Goal: Task Accomplishment & Management: Complete application form

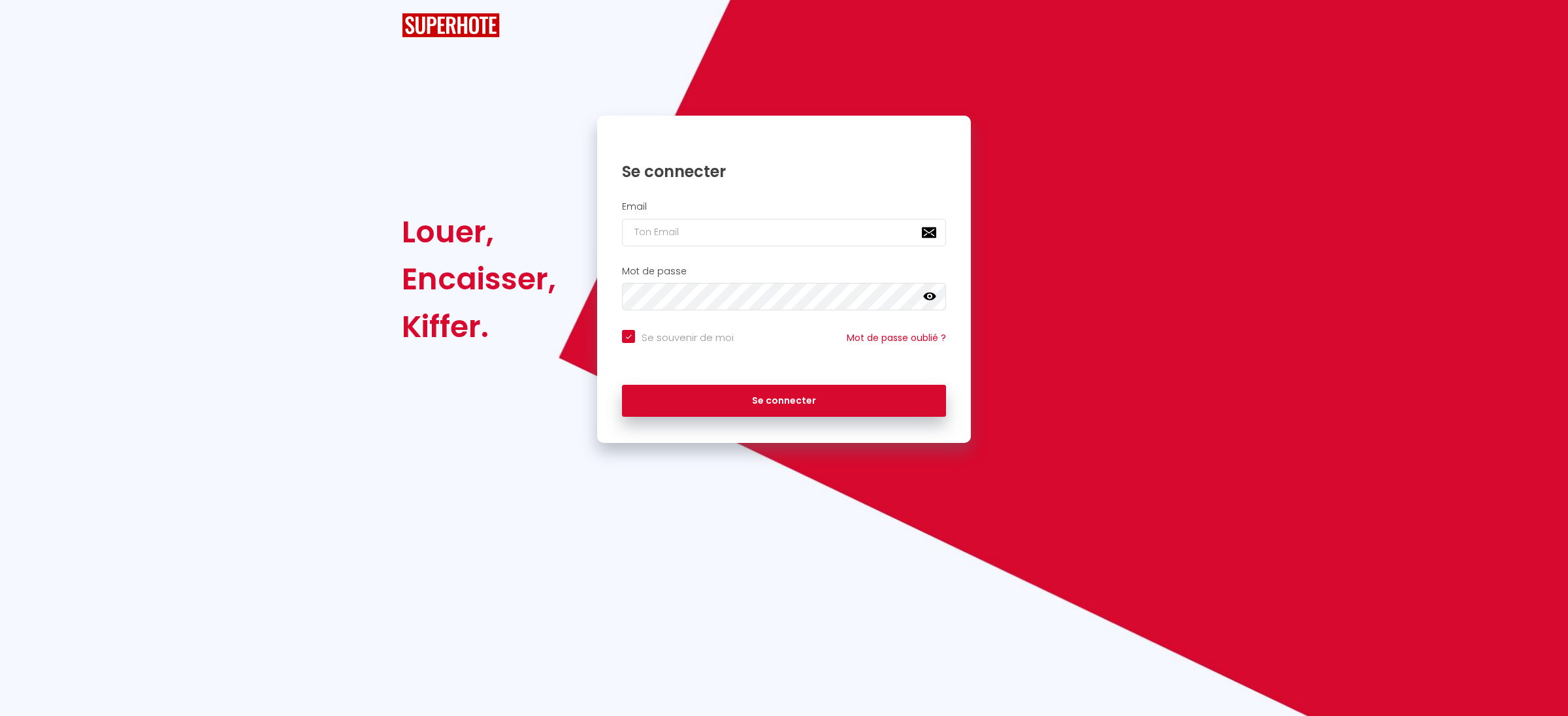
checkbox input "true"
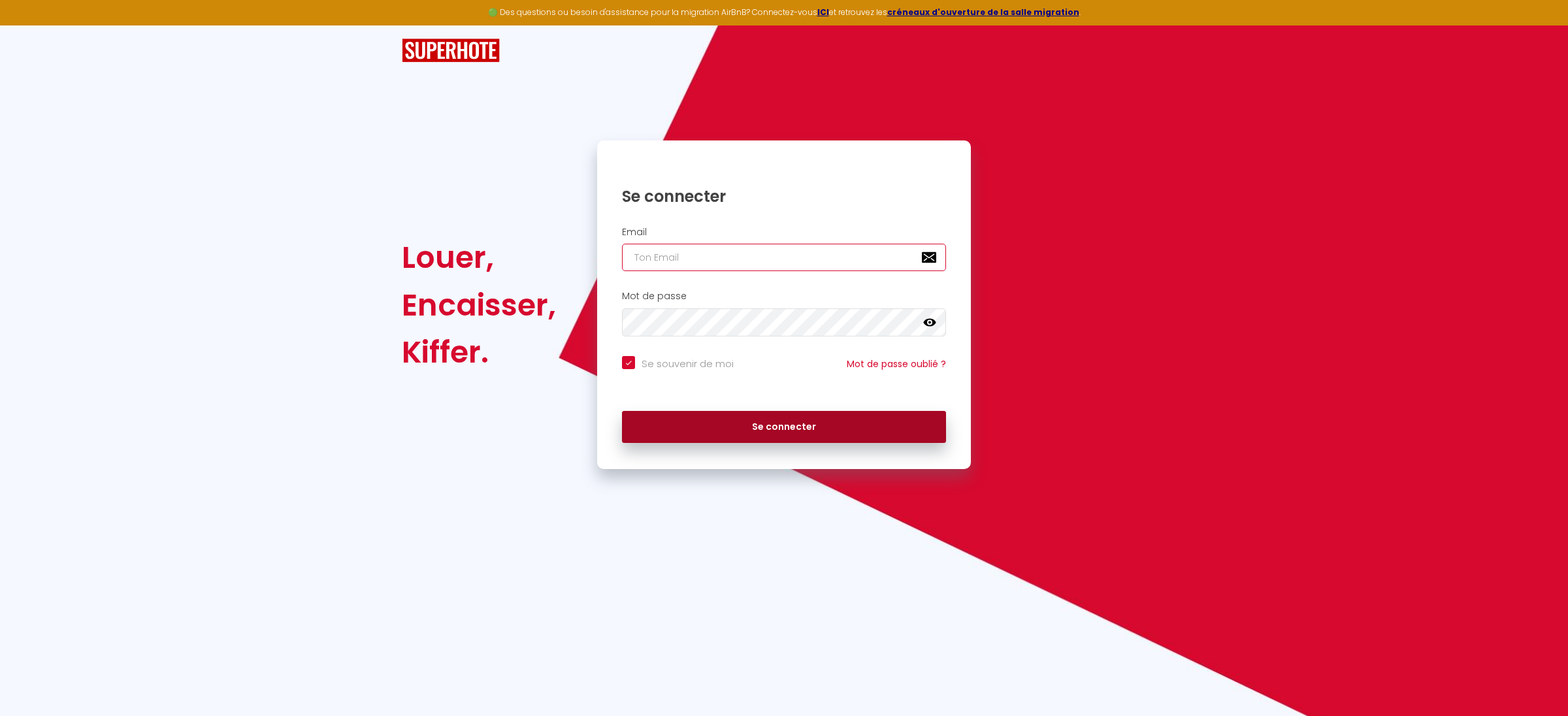
type input "[PERSON_NAME][EMAIL_ADDRESS][DOMAIN_NAME]"
click at [752, 443] on button "Se connecter" at bounding box center [784, 427] width 324 height 33
checkbox input "true"
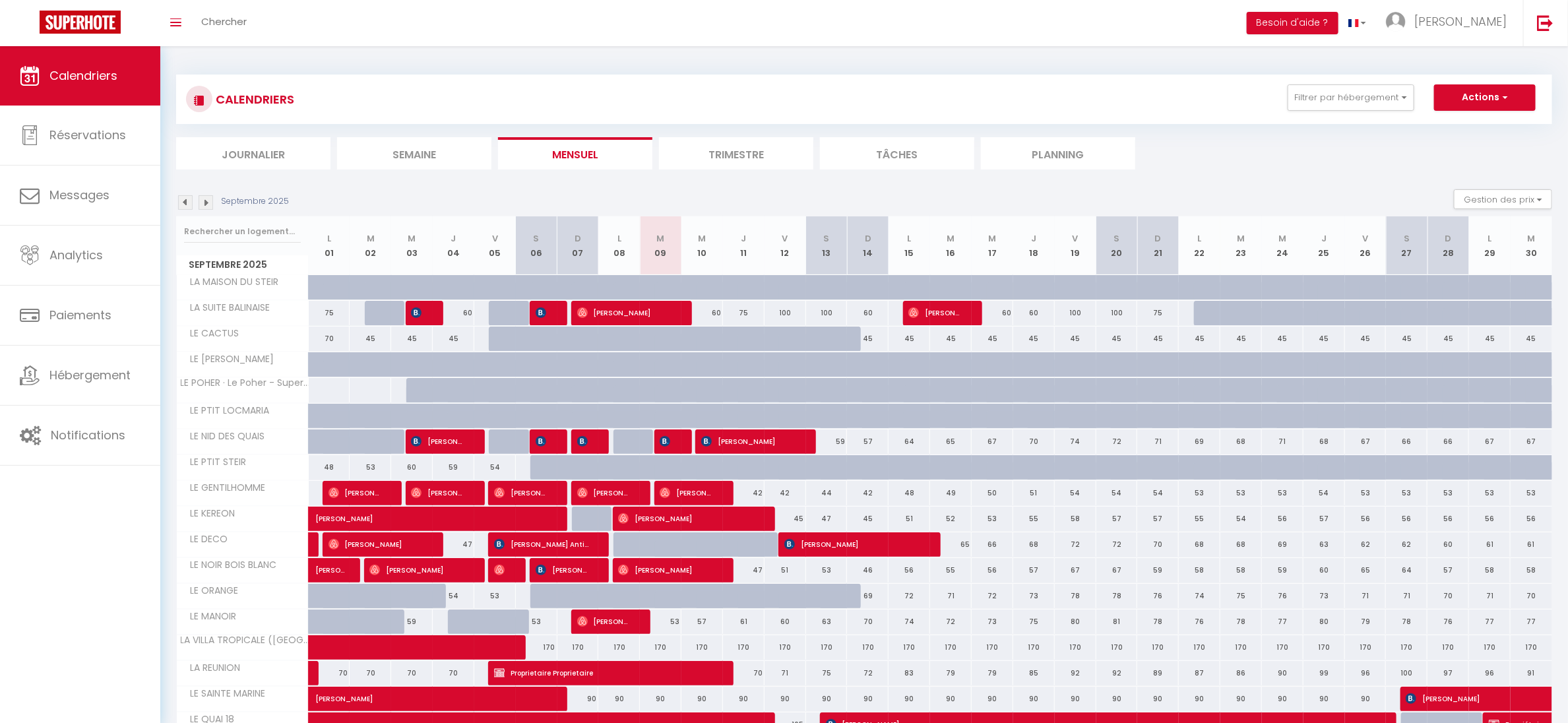
click at [173, 208] on div "CALENDRIERS Filtrer par hébergement Tous LA MAISON DU STEIR LE PTIT LOCMARIA LE…" at bounding box center [864, 461] width 1408 height 831
click at [178, 202] on img at bounding box center [185, 202] width 14 height 14
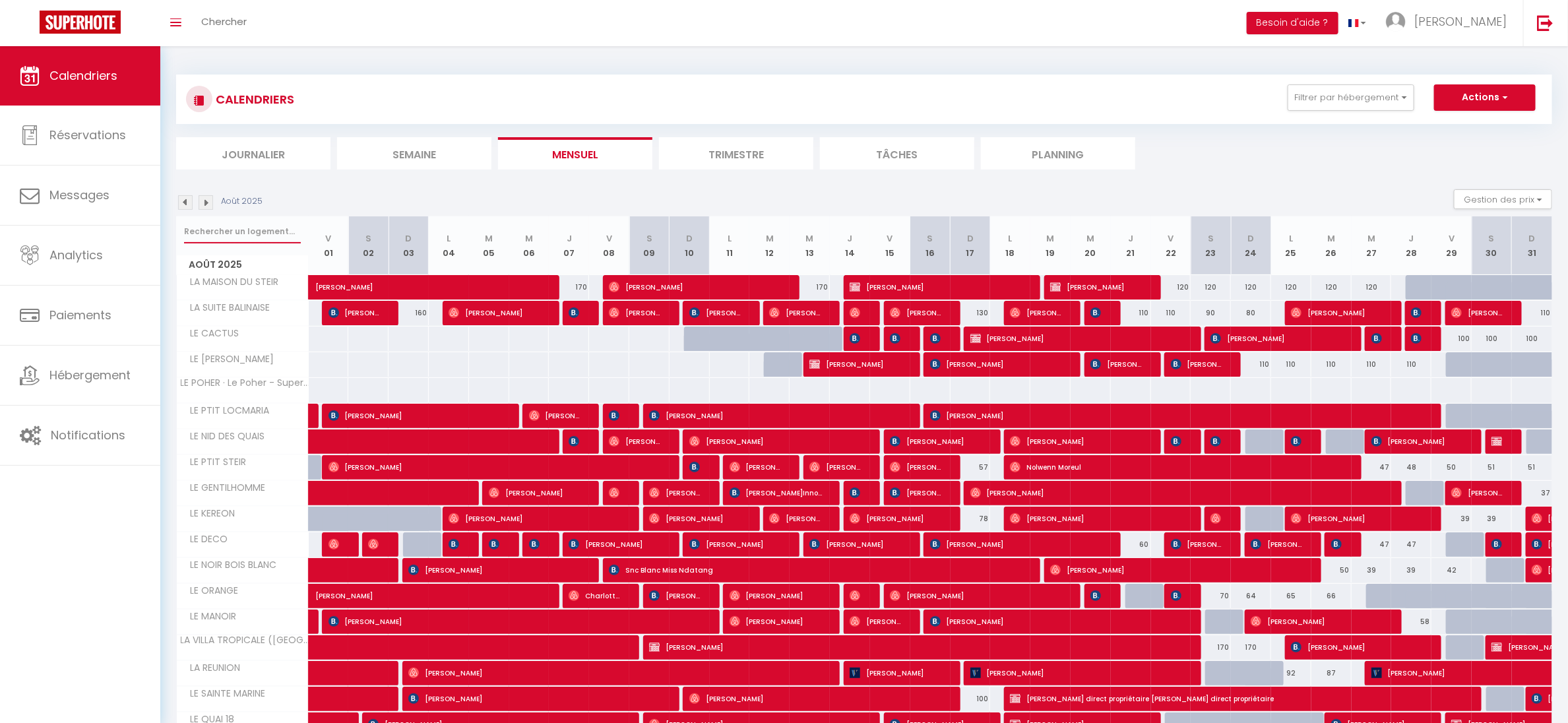
click at [244, 227] on input "text" at bounding box center [242, 231] width 116 height 24
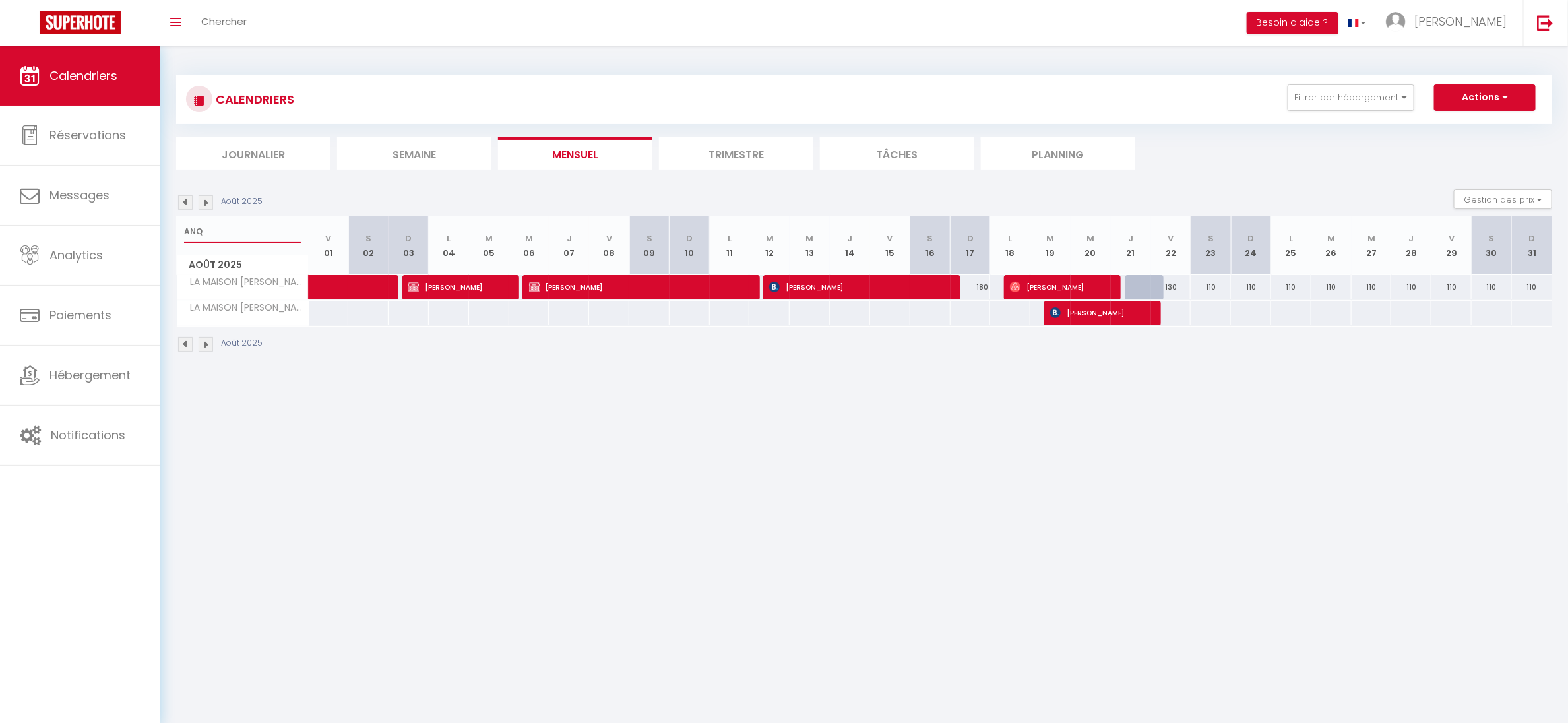
type input "ANQ"
click at [573, 286] on span "[PERSON_NAME]" at bounding box center [636, 287] width 214 height 25
select select "OK"
select select "1"
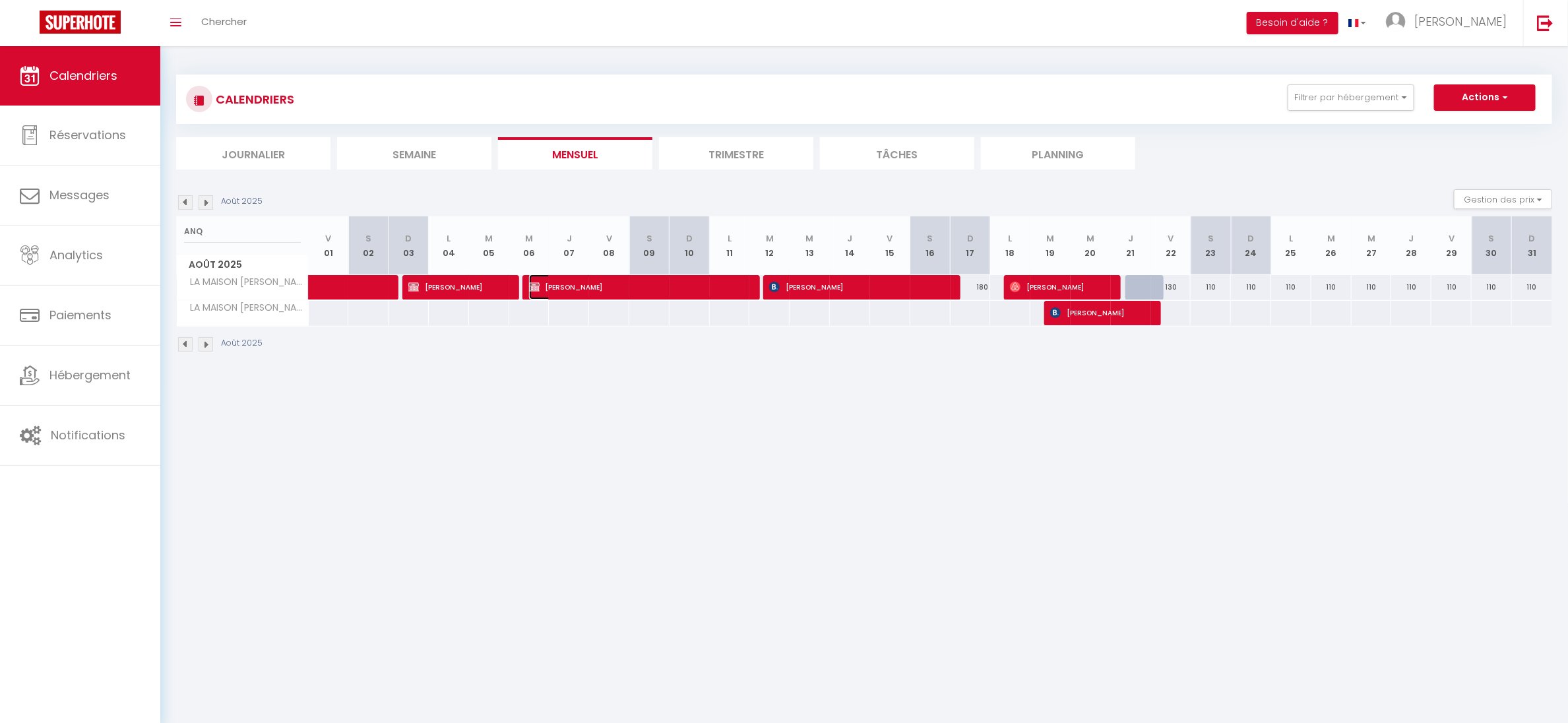
select select "0"
select select "1"
select select
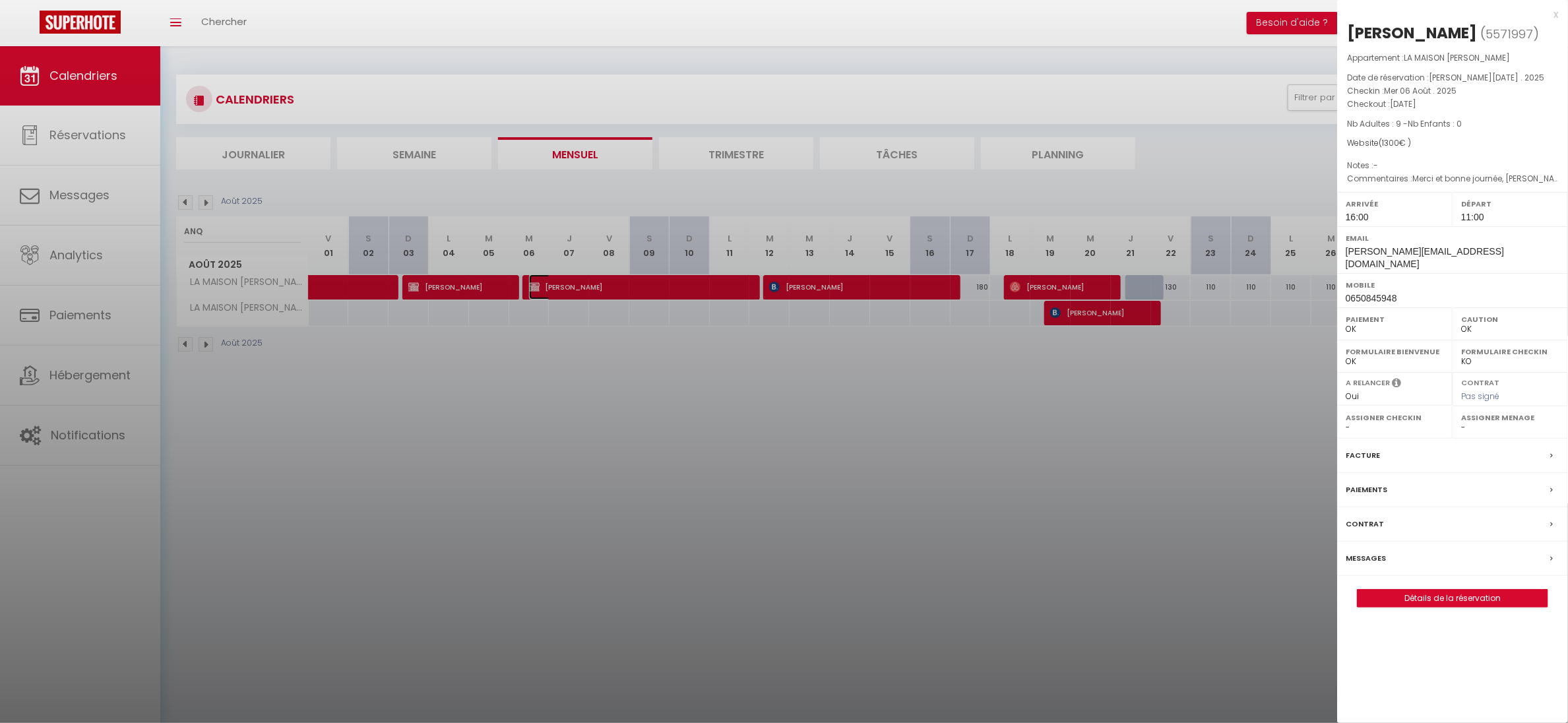
select select "46239"
click at [1473, 590] on link "Détails de la réservation" at bounding box center [1452, 598] width 190 height 17
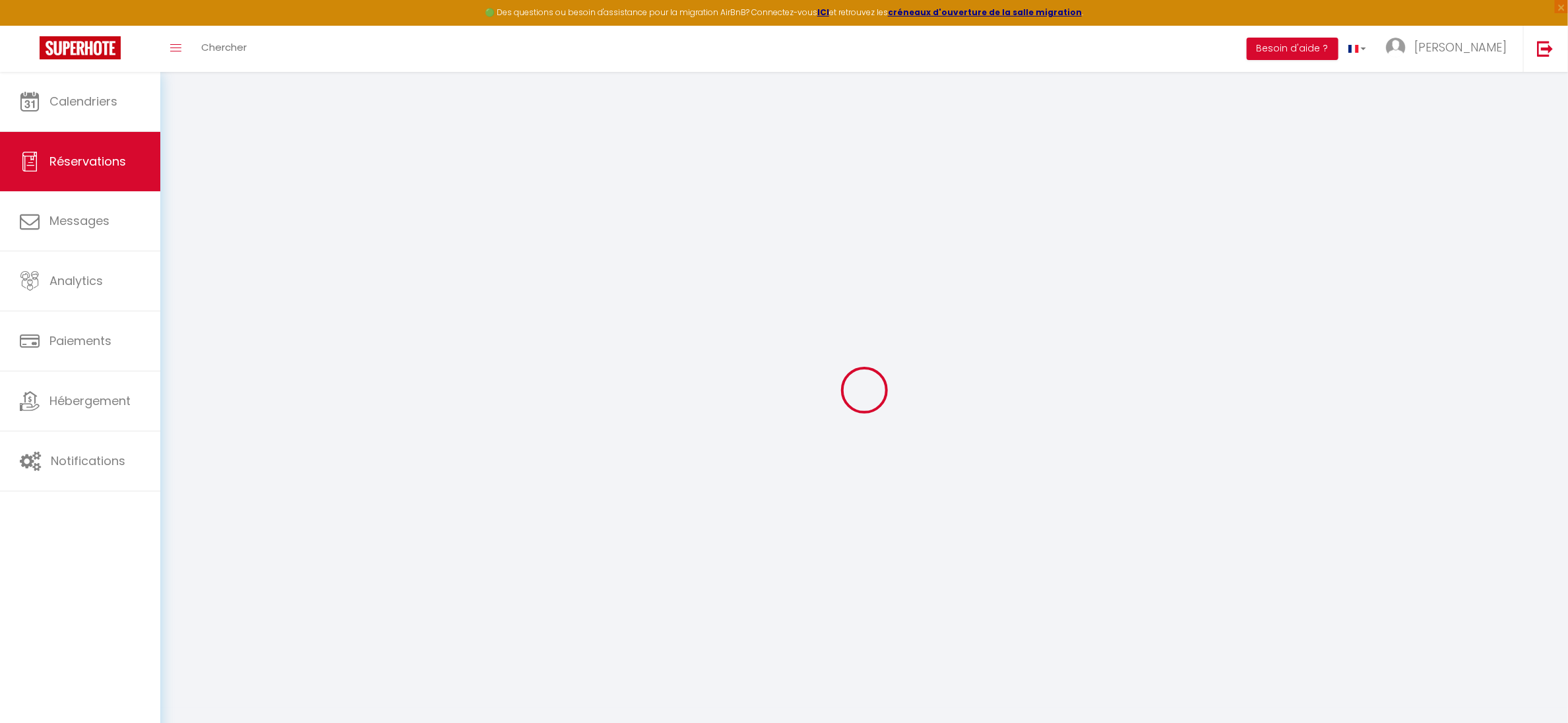
type input "[PERSON_NAME]"
type input "[PERSON_NAME][EMAIL_ADDRESS][DOMAIN_NAME]"
type input "0650845948"
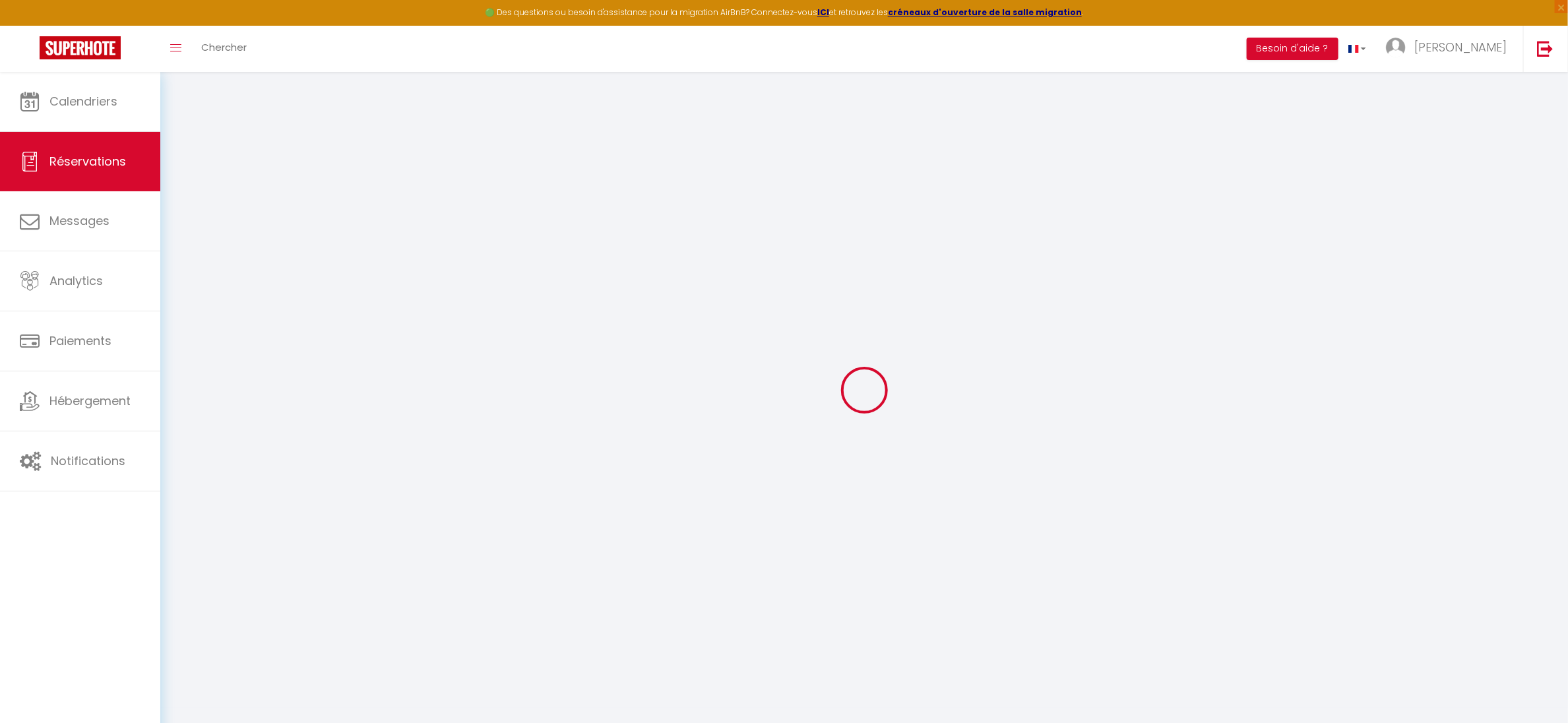
type input "0650845948"
type input "85520"
type input "[STREET_ADDRESS]"
type input "[GEOGRAPHIC_DATA]"
select select "FR"
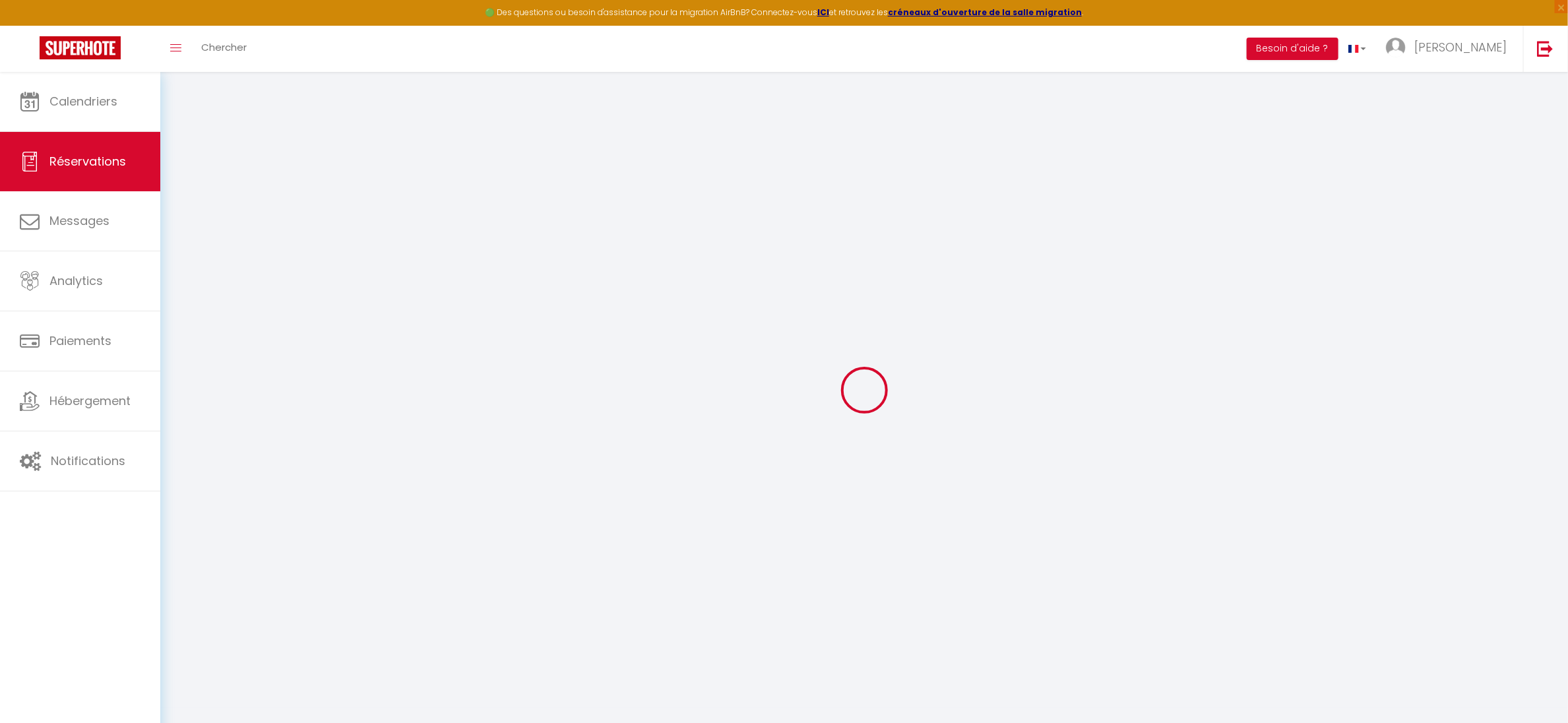
select select "43157"
select select "1"
type input "Mer 06 Août 2025"
select select
type input "[DATE]"
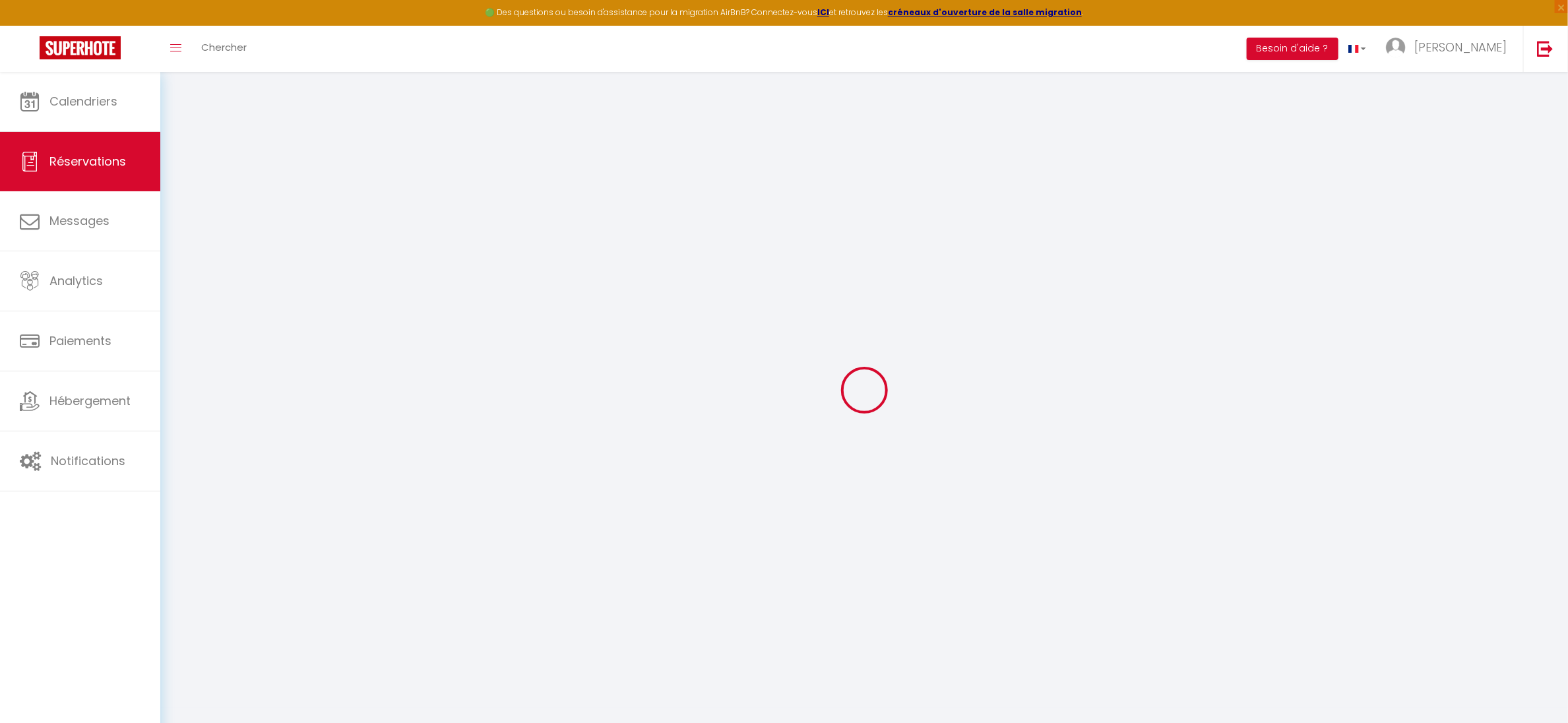
select select
type input "9"
select select "12"
select select "15"
type input "1080"
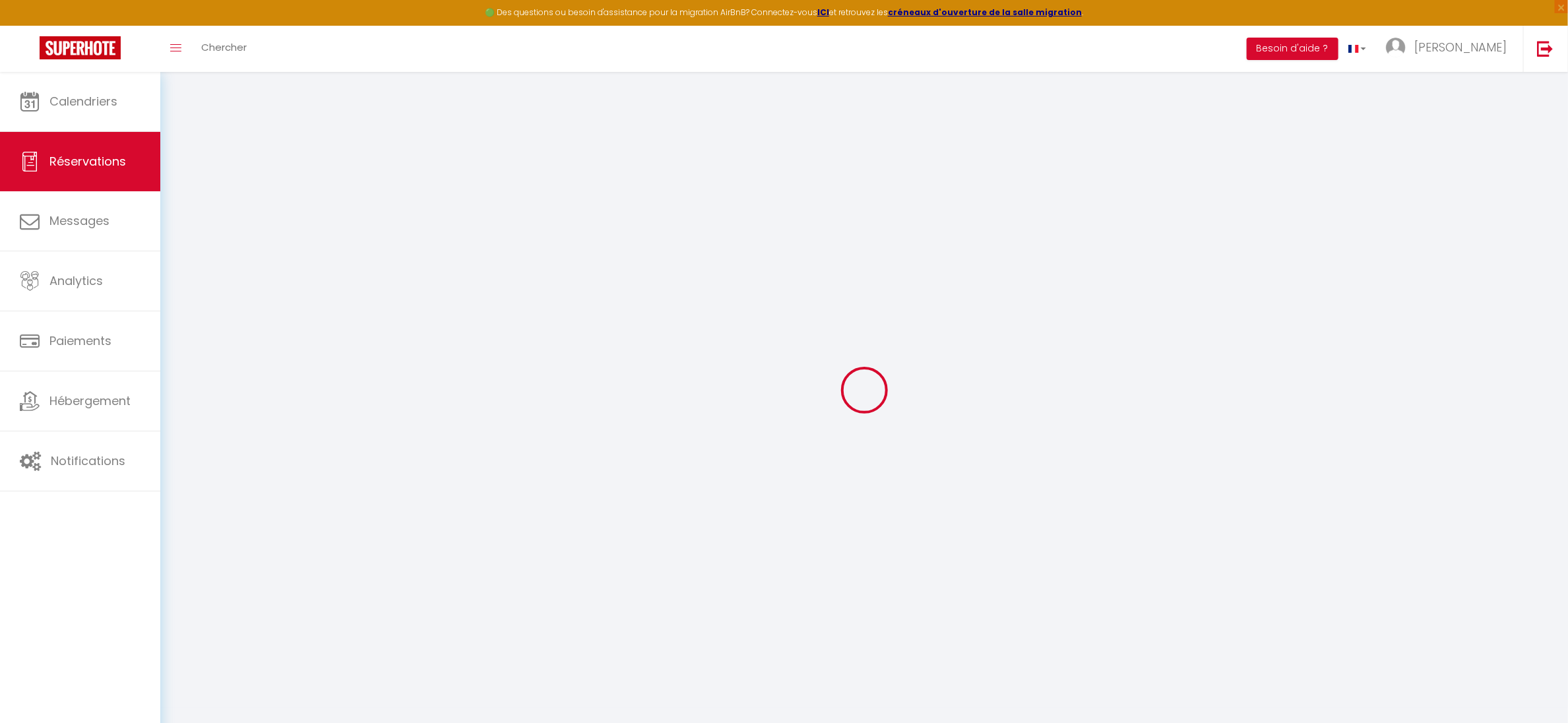
checkbox input "false"
type input "0"
select select "69"
type input "150"
type input "100"
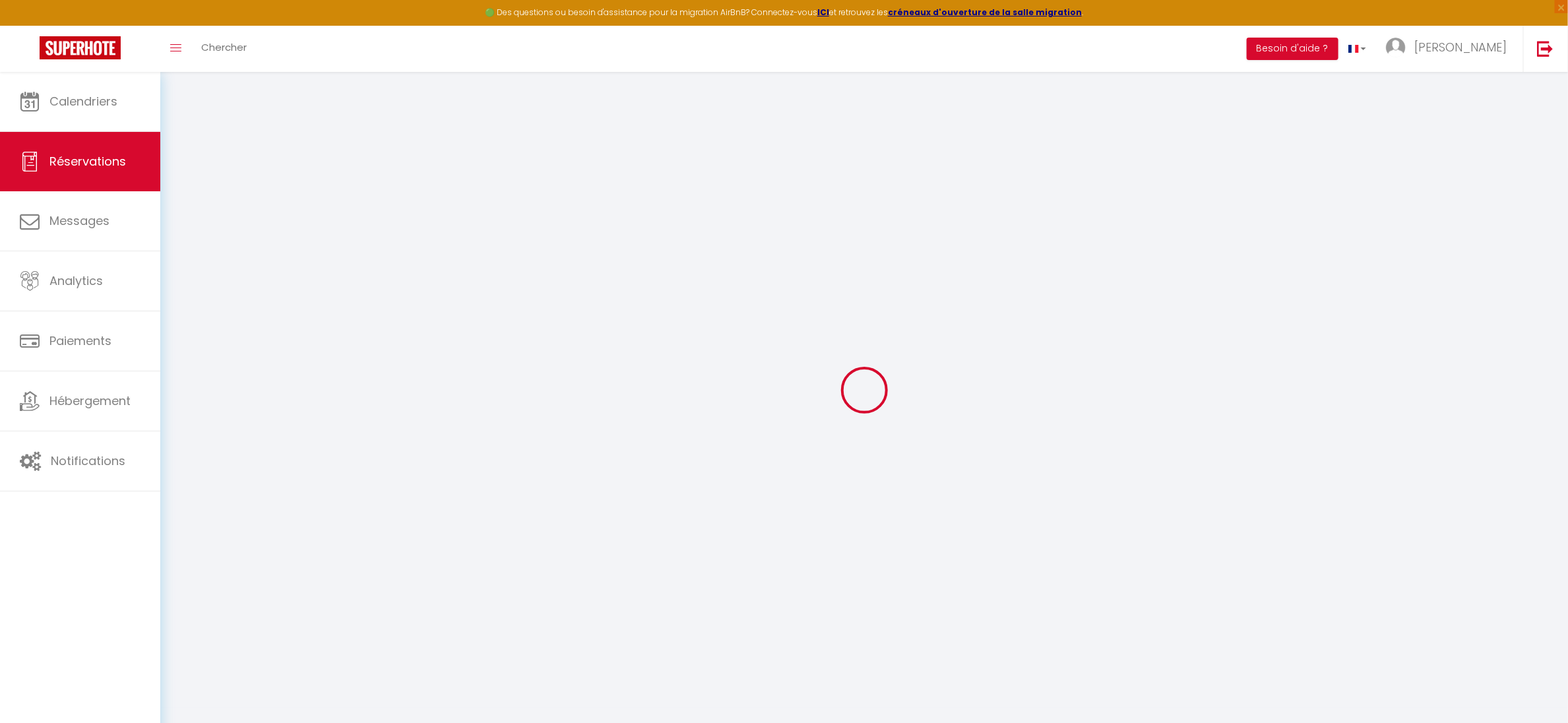
type input "0"
select select
checkbox input "false"
select select
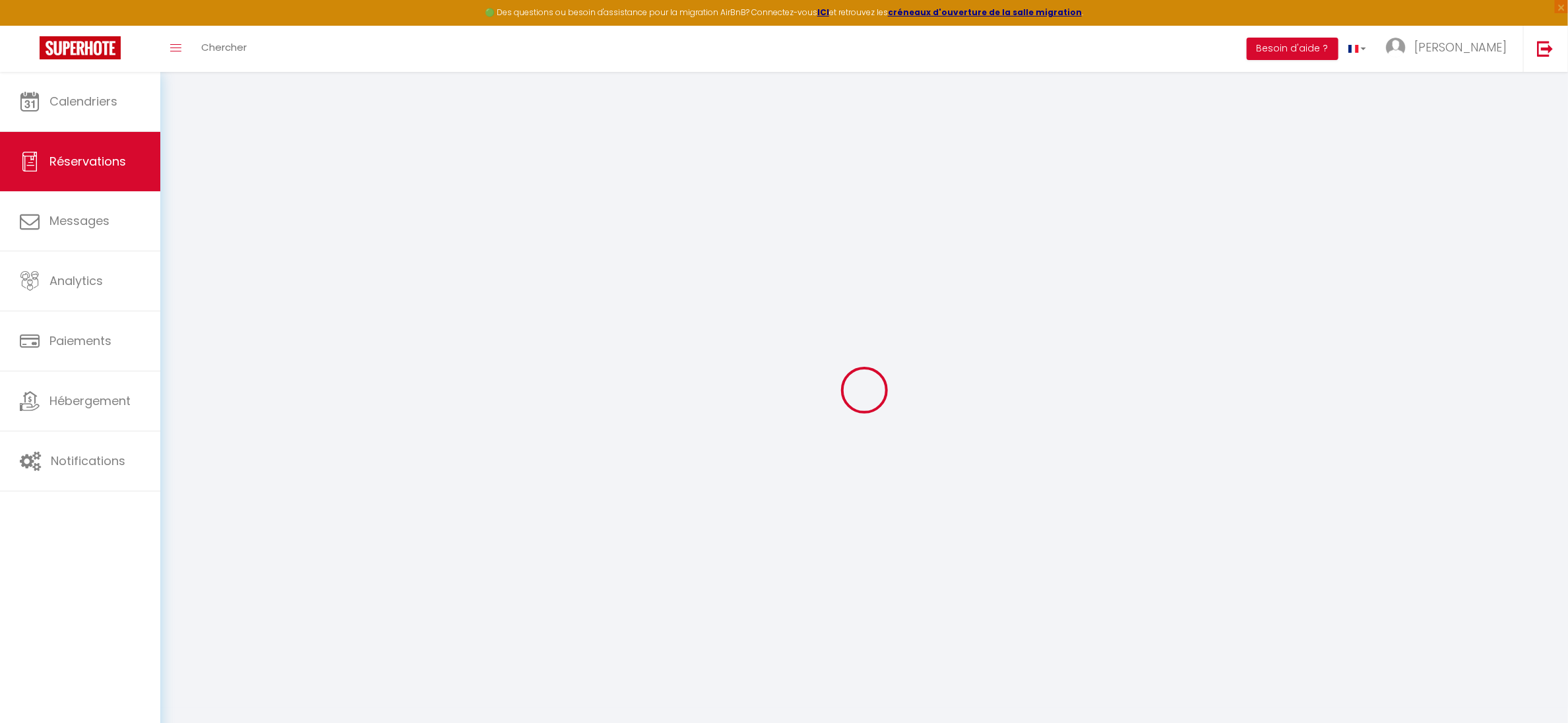
select select
checkbox input "false"
select select
checkbox input "false"
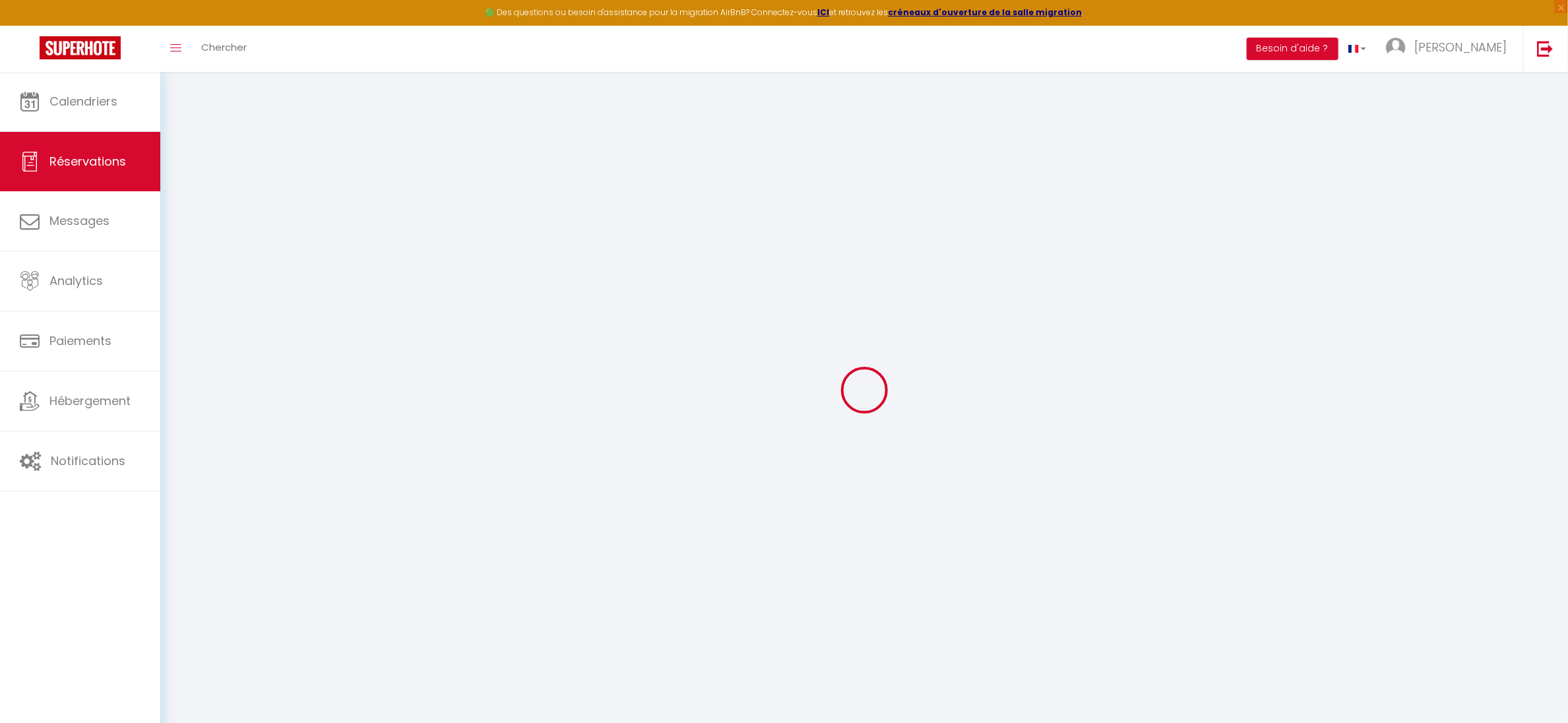
type textarea "Merci et bonne journée, [PERSON_NAME] L'heure d'arrivée sera à confirmer quelqu…"
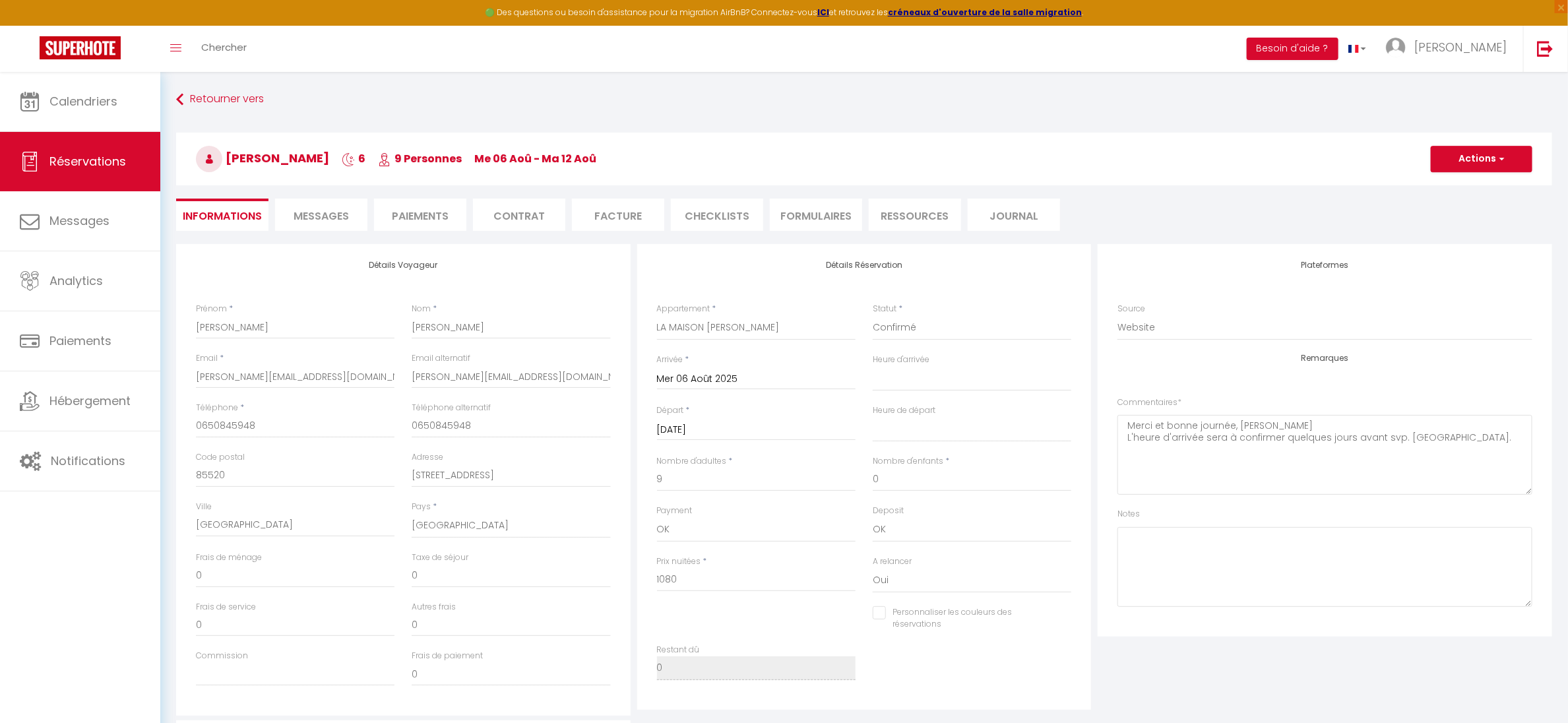
type input "220"
select select
checkbox input "false"
select select "16:00"
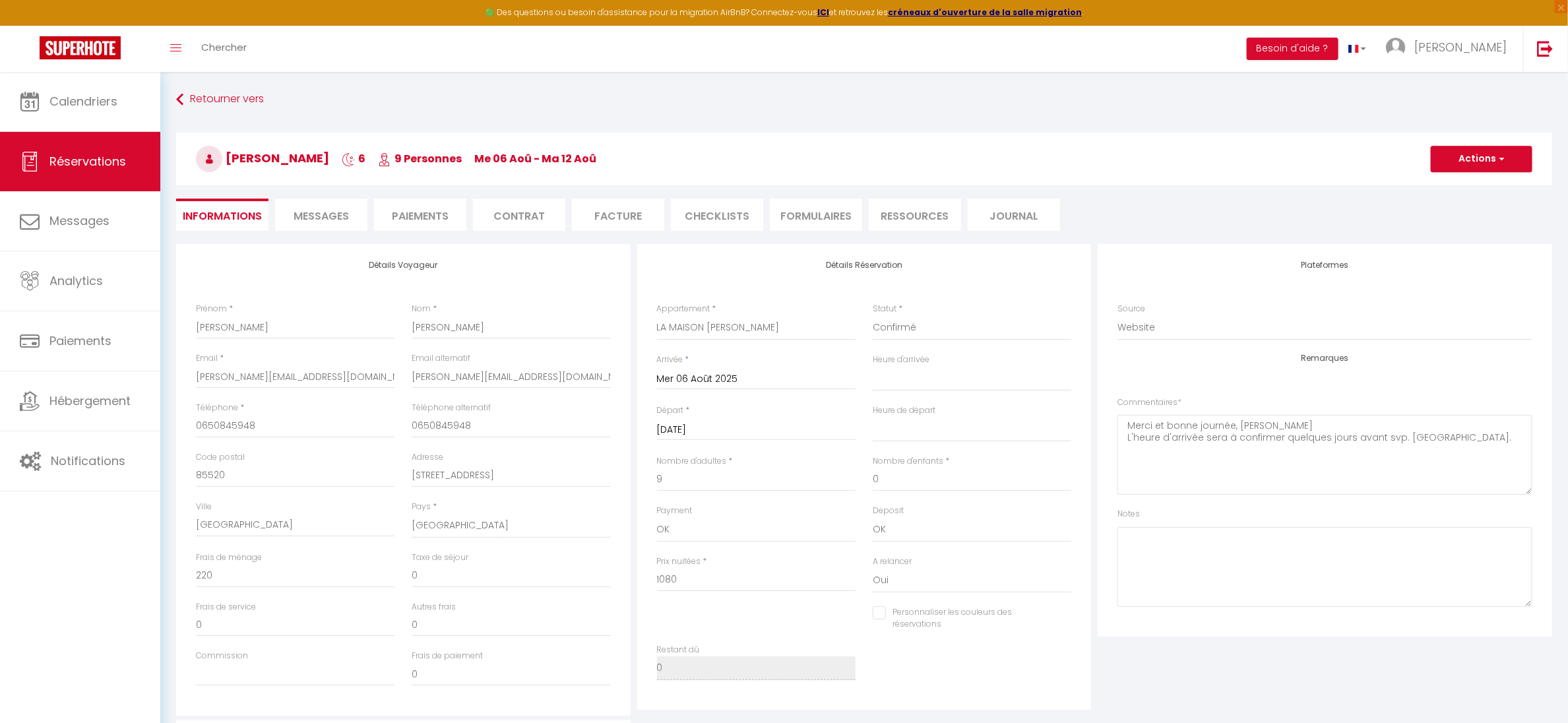
select select "11:00"
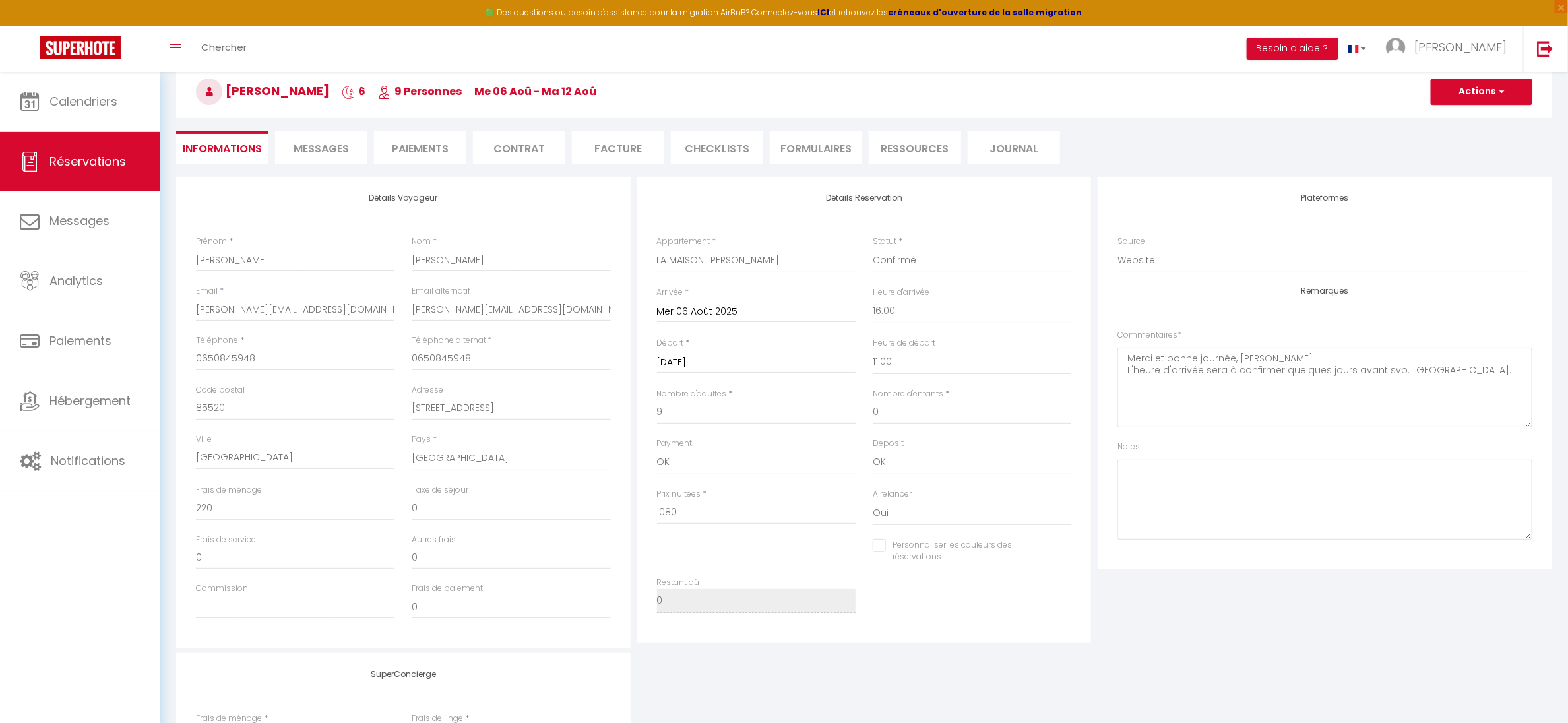
scroll to position [65, 0]
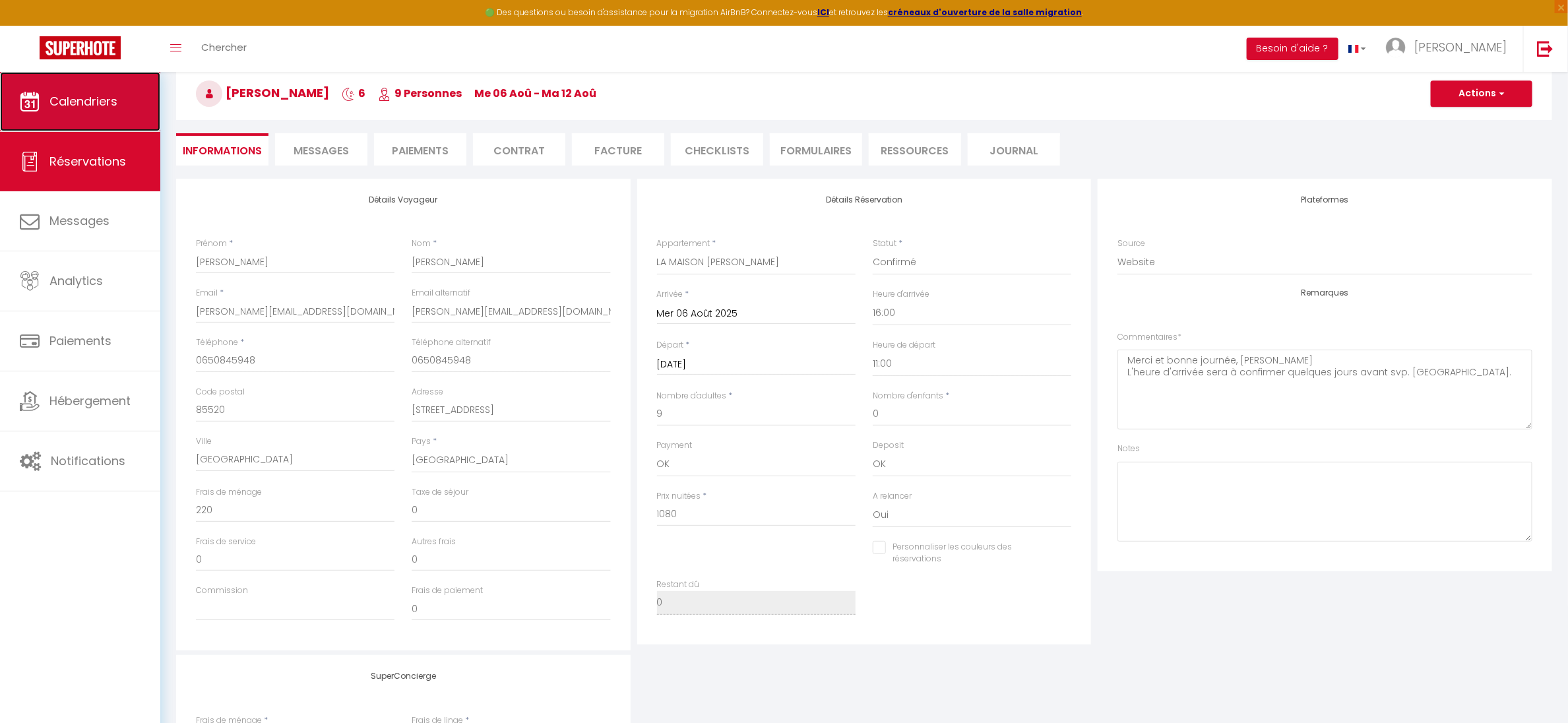
click at [78, 101] on span "Calendriers" at bounding box center [83, 101] width 68 height 16
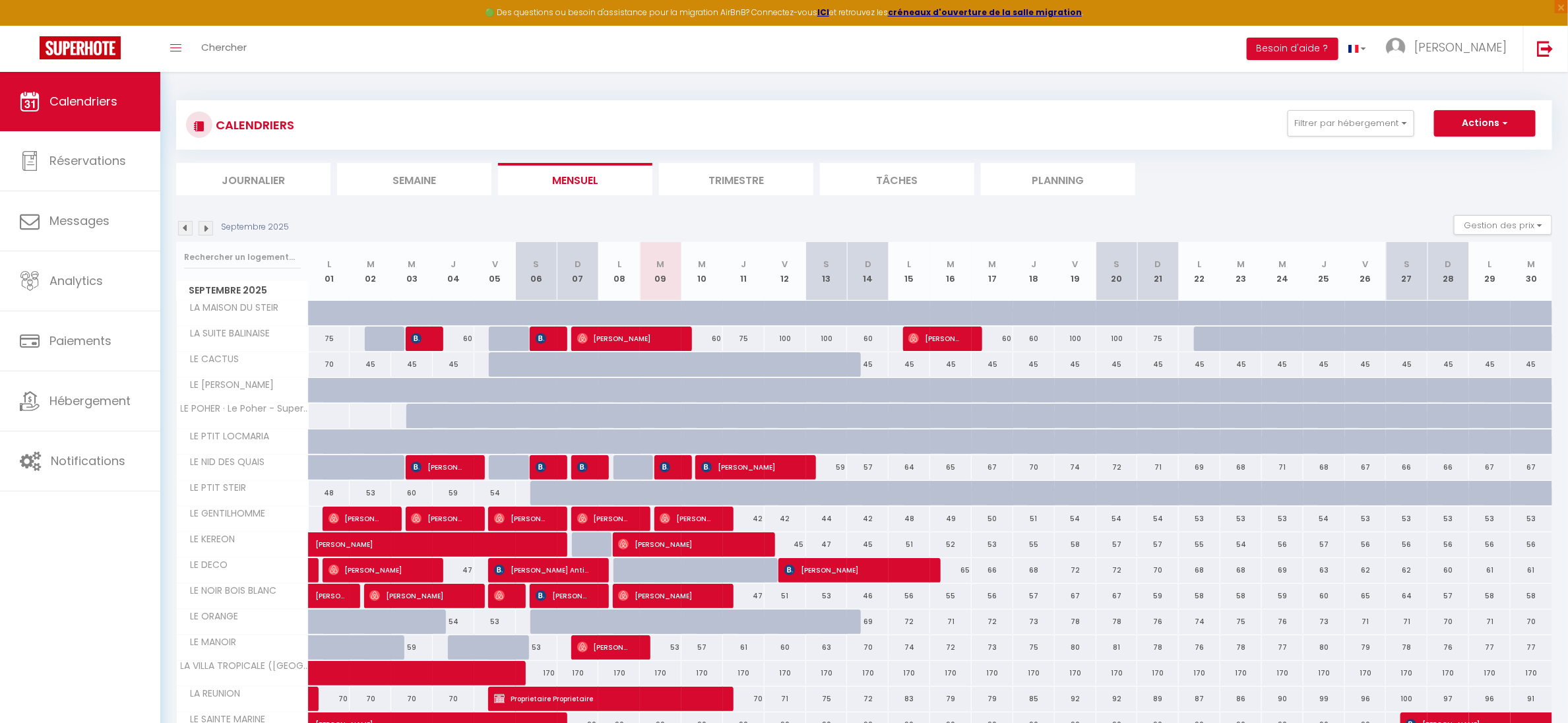
click at [185, 229] on img at bounding box center [185, 228] width 14 height 14
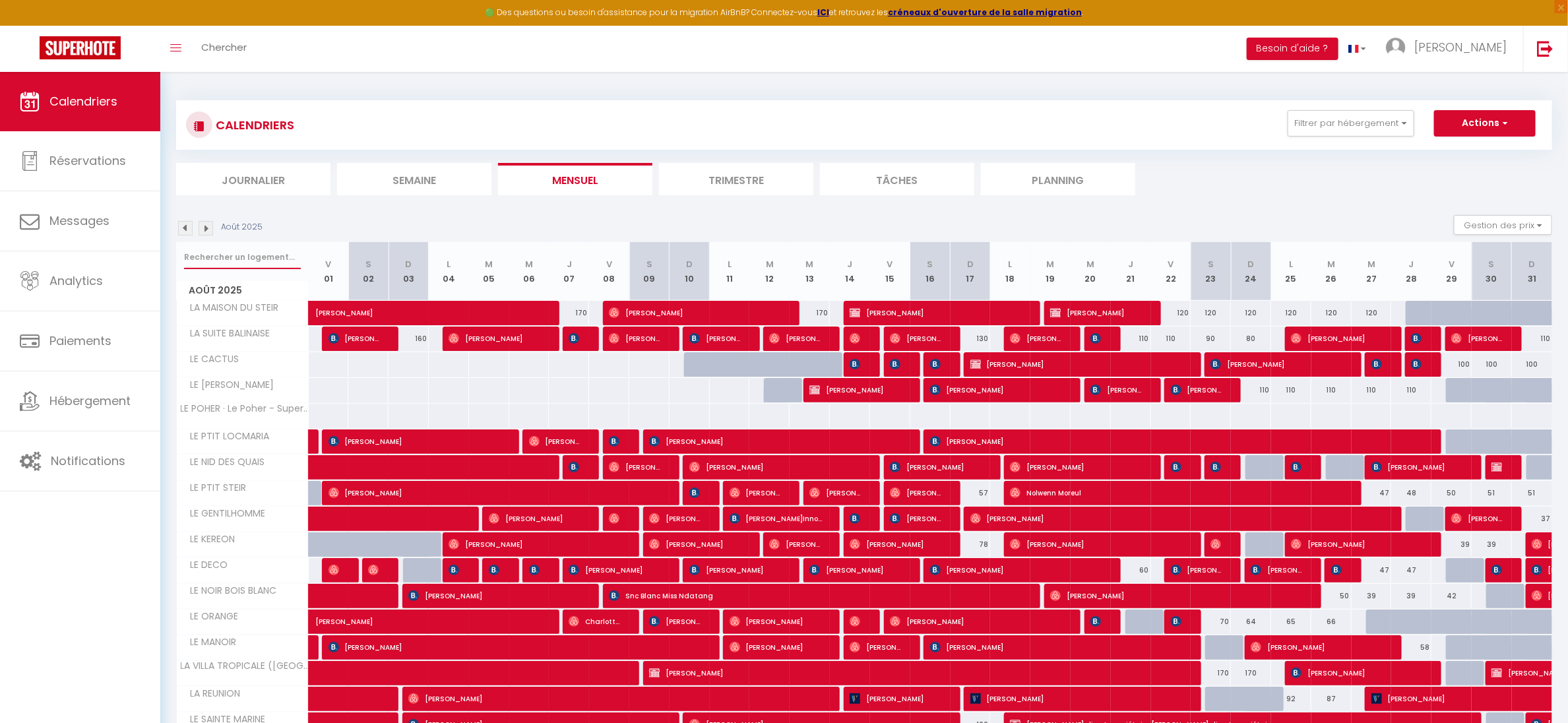
click at [211, 255] on input "text" at bounding box center [242, 257] width 116 height 24
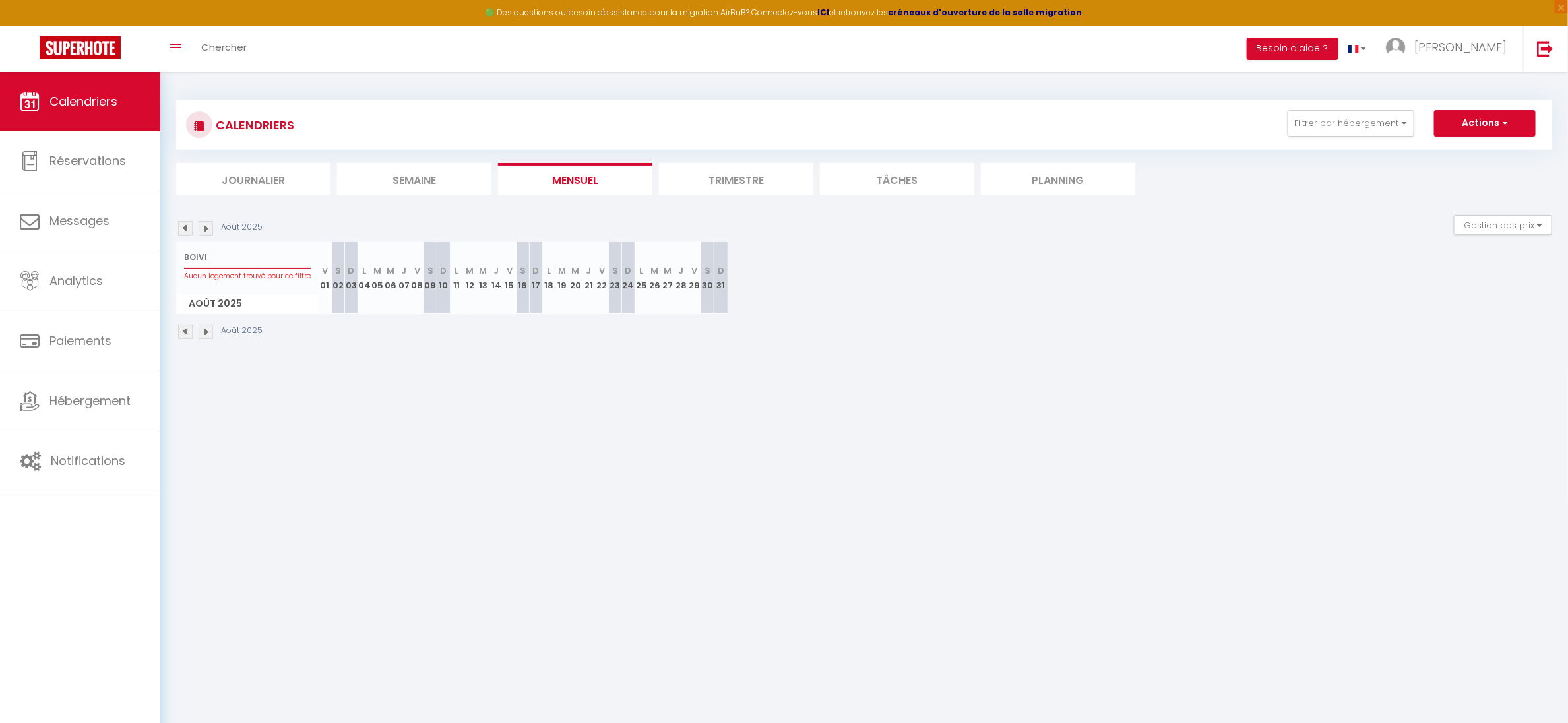
type input "BOIV"
select select
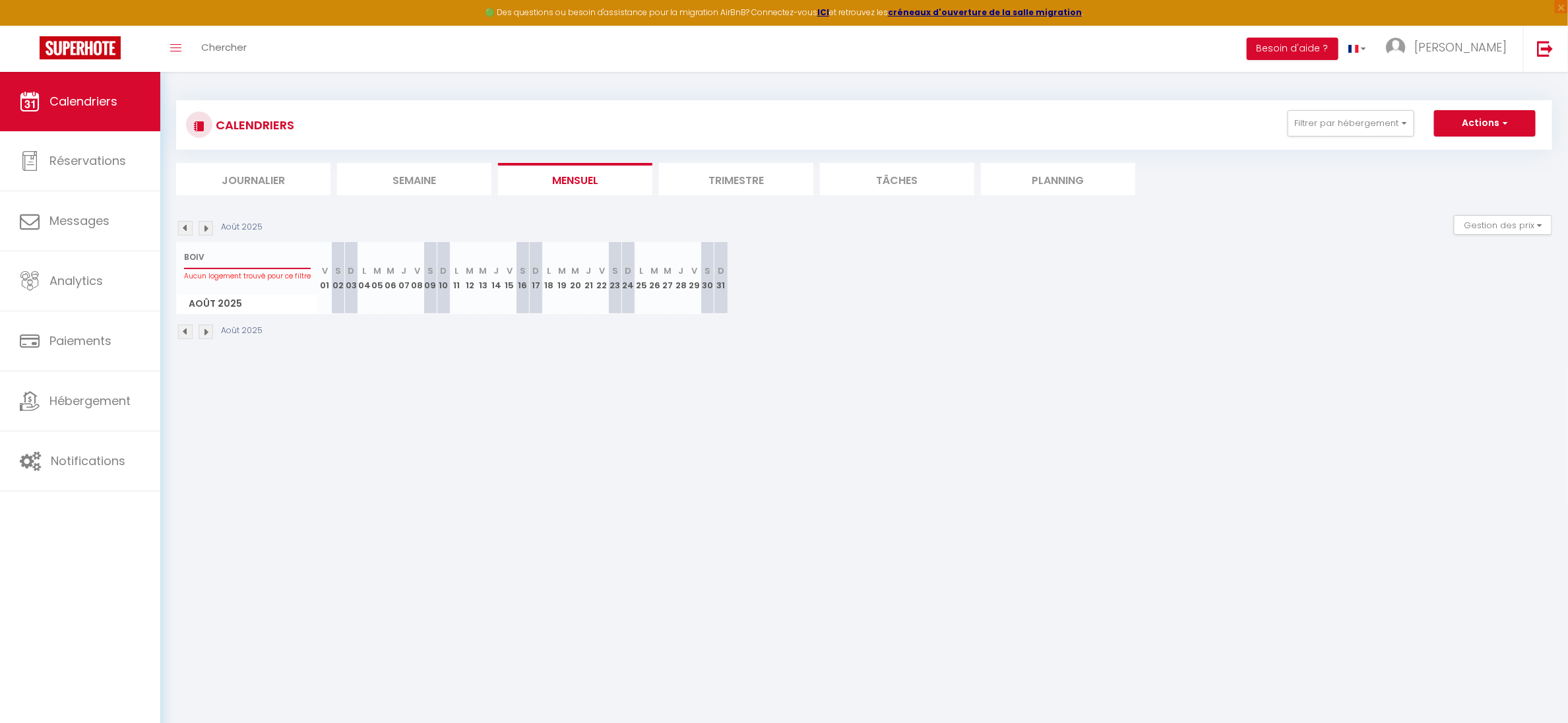
select select
type input "BOI"
select select
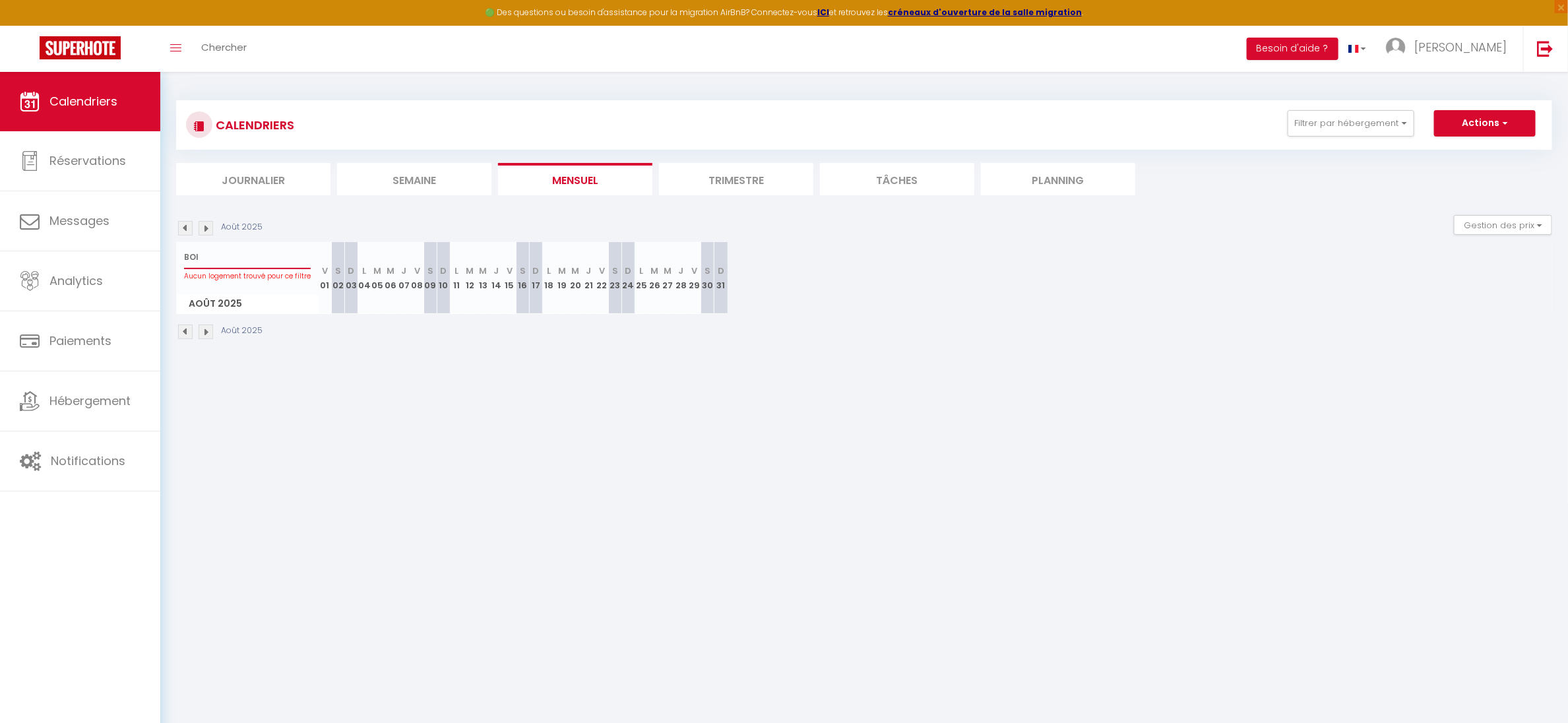
select select
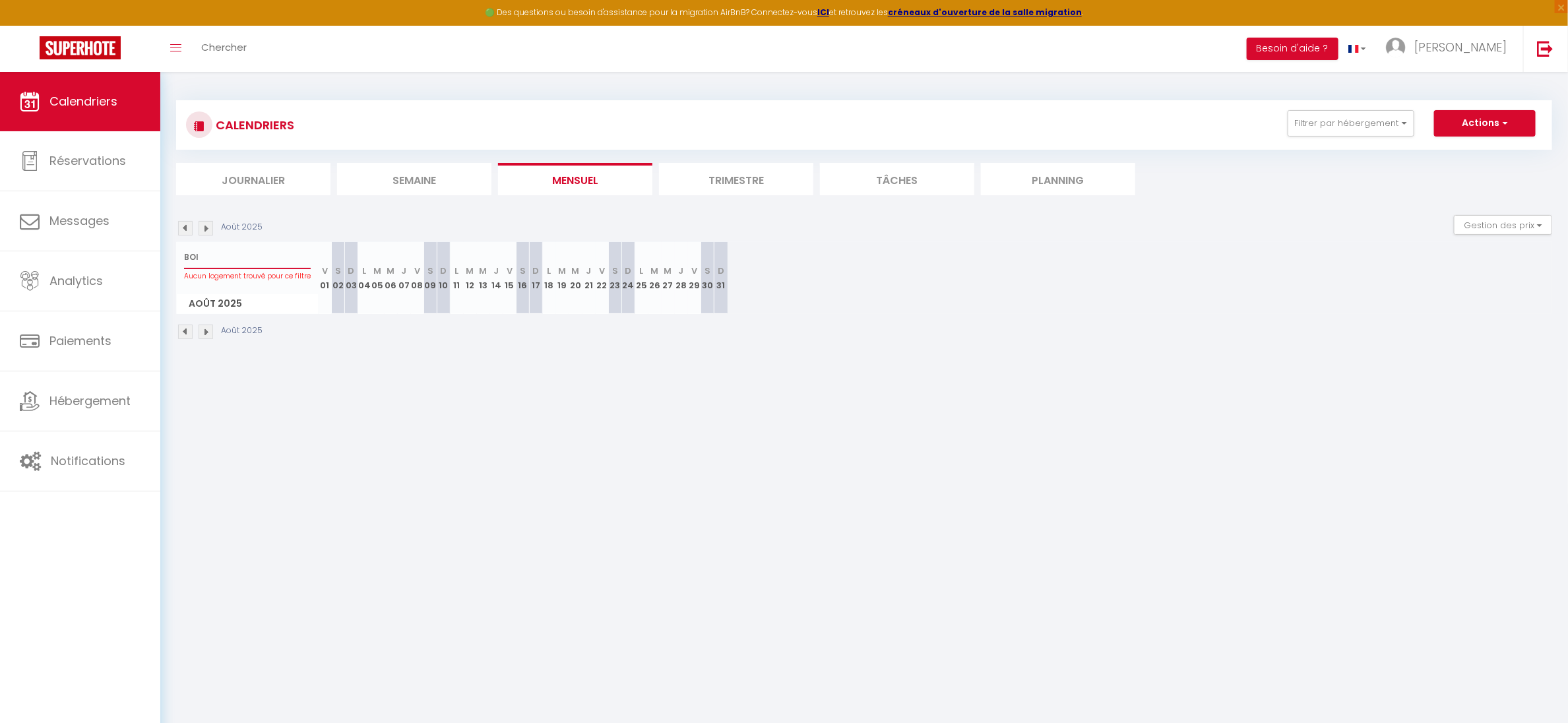
select select
type input "BO"
select select
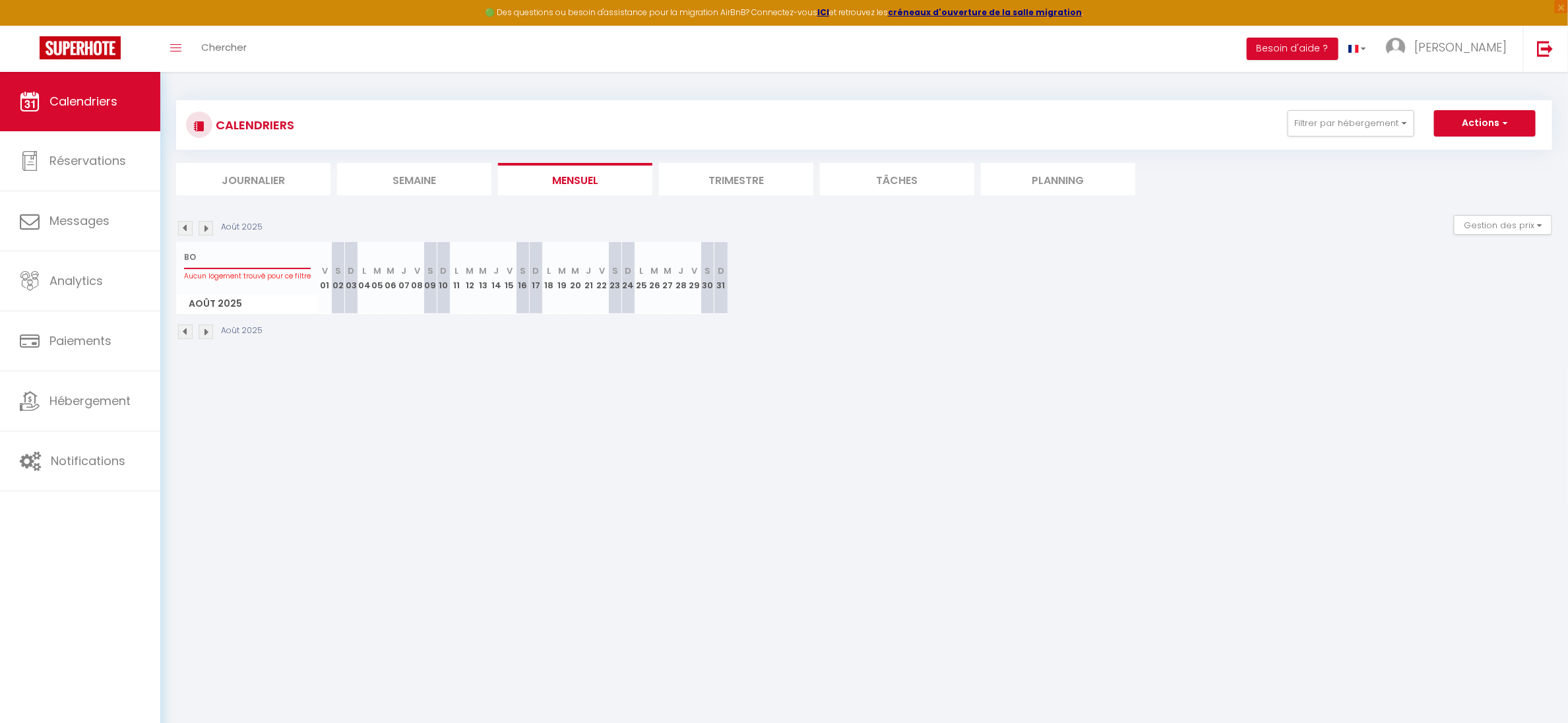
select select
type input "B"
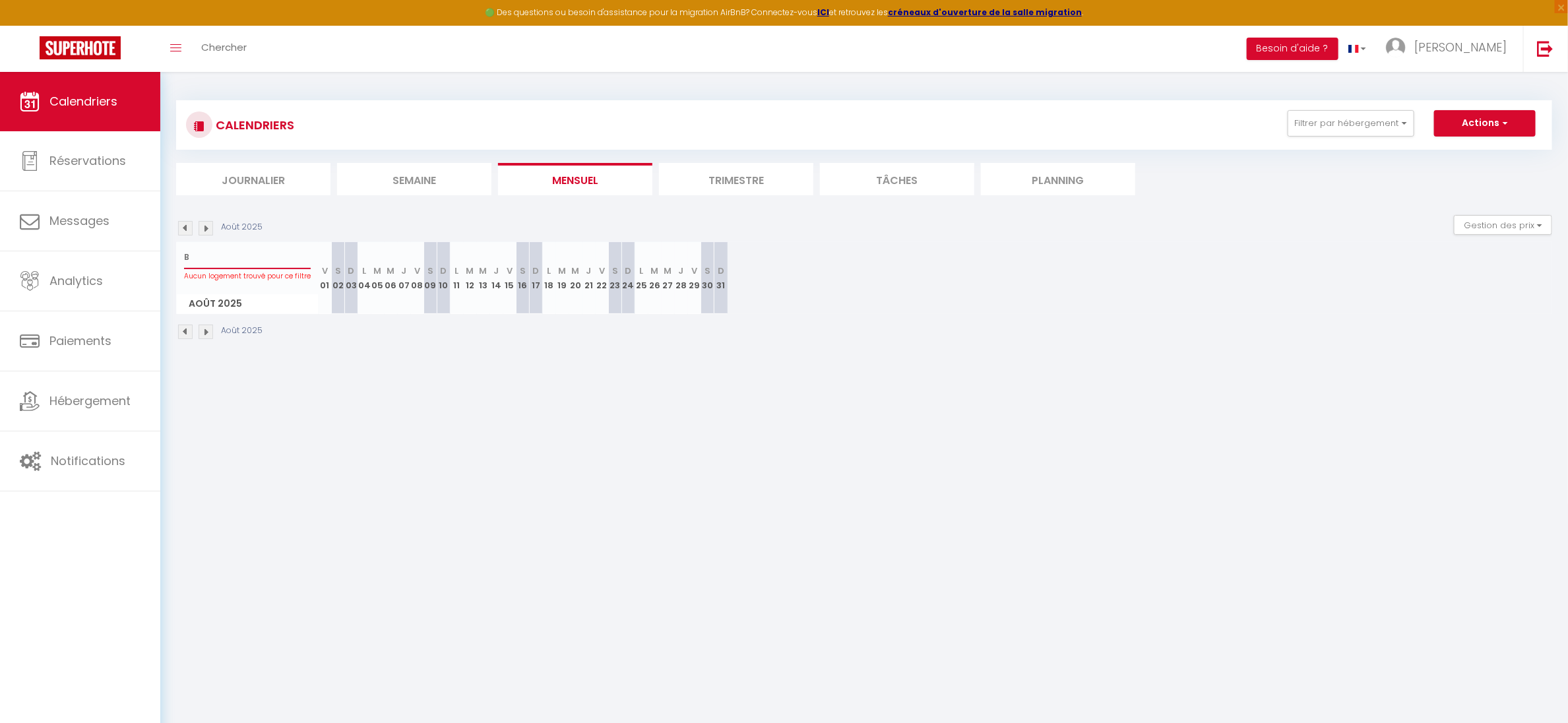
select select
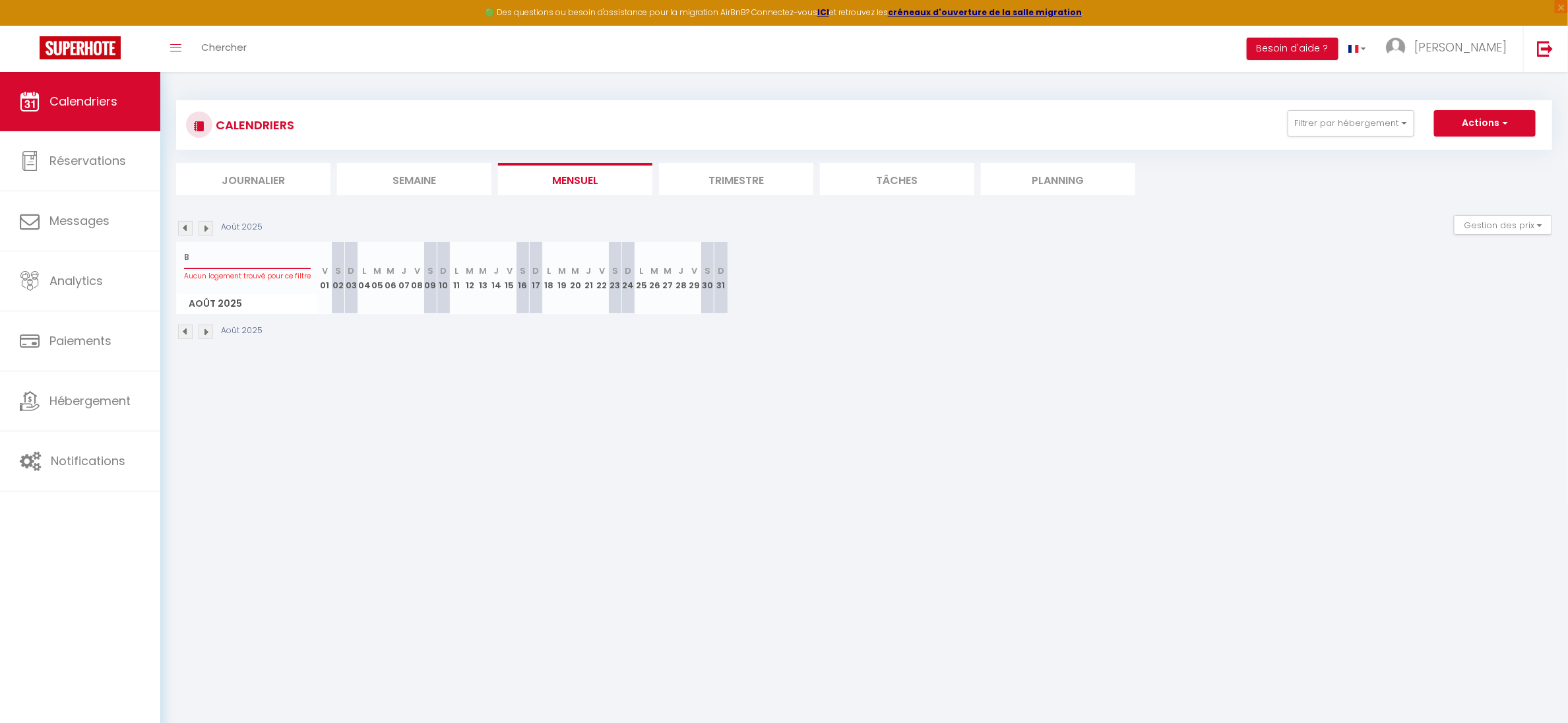
select select
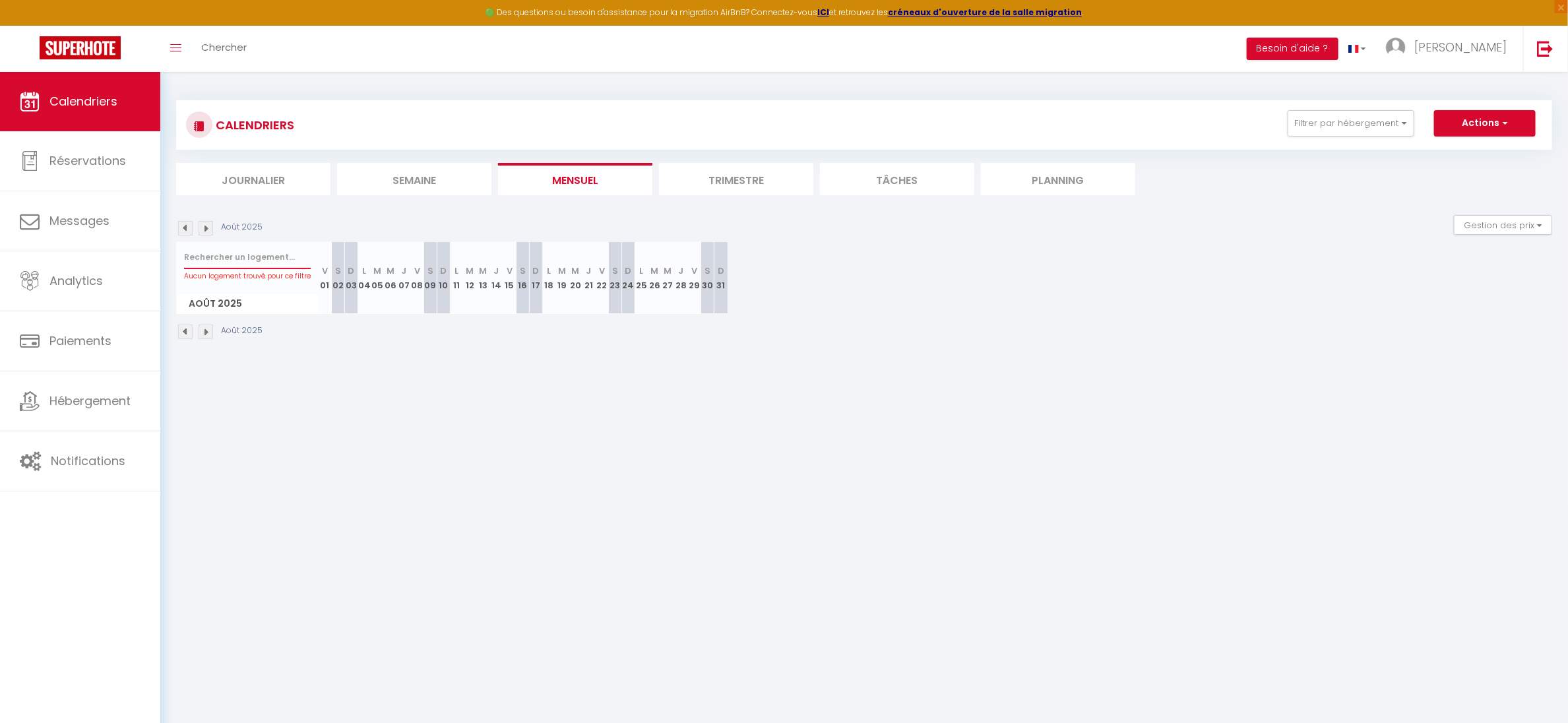
select select
type input "P"
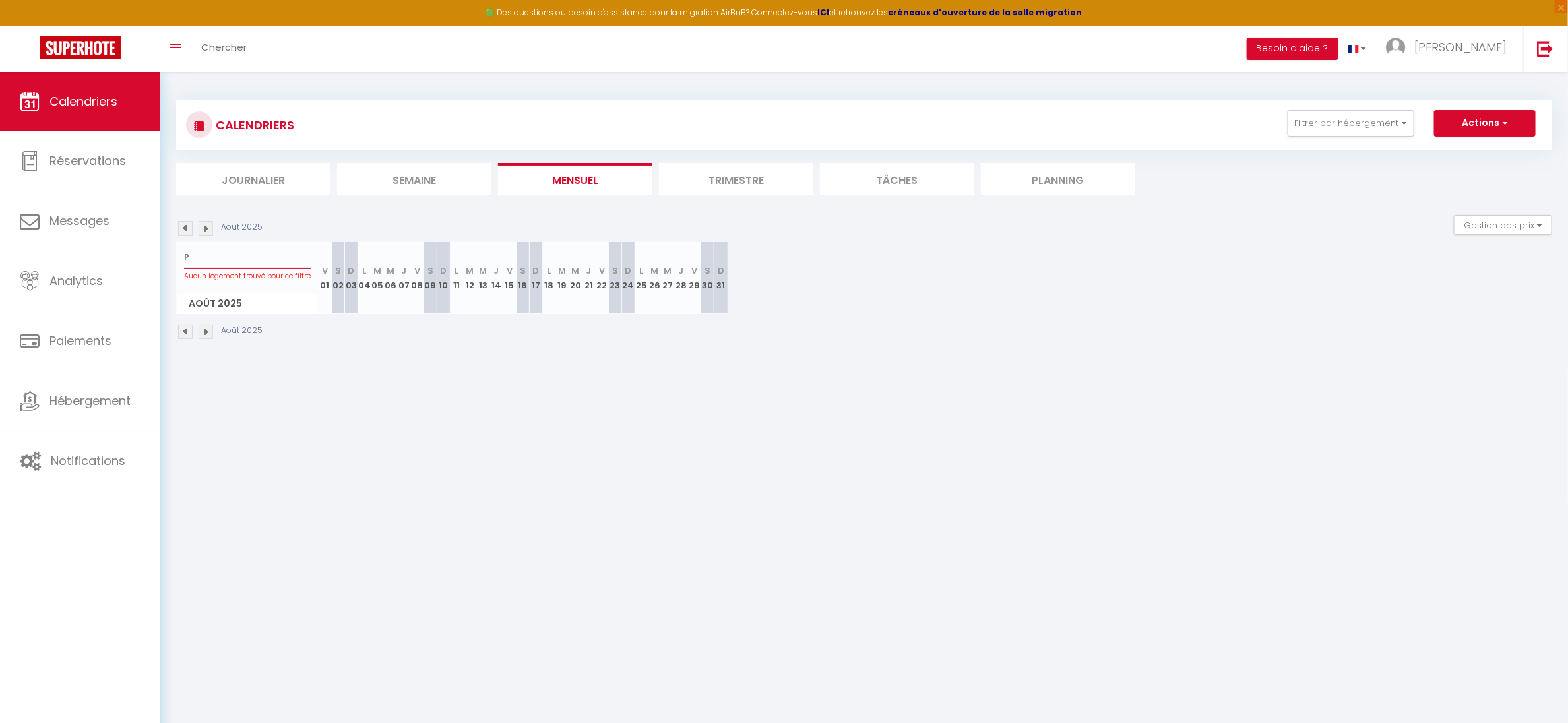
select select
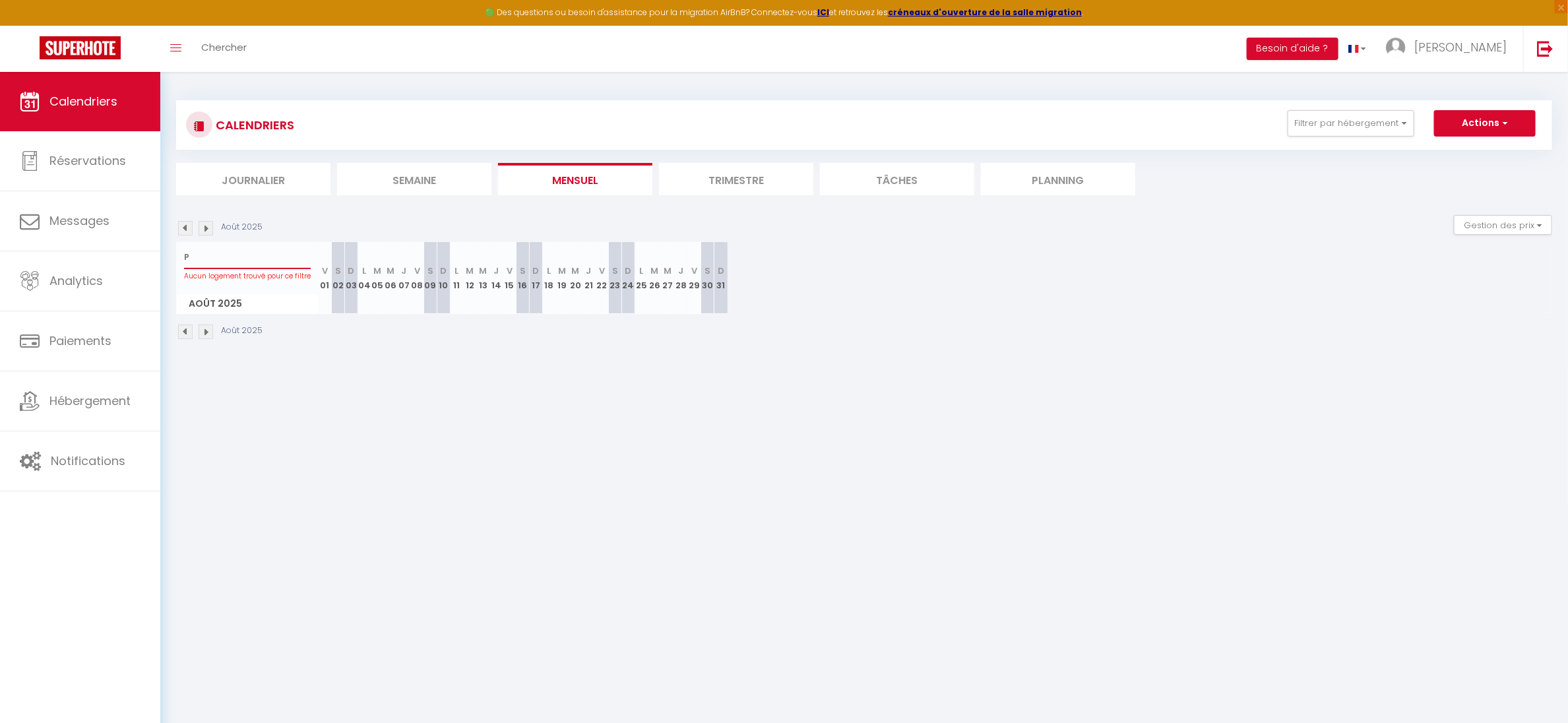
select select
type input "PA"
select select
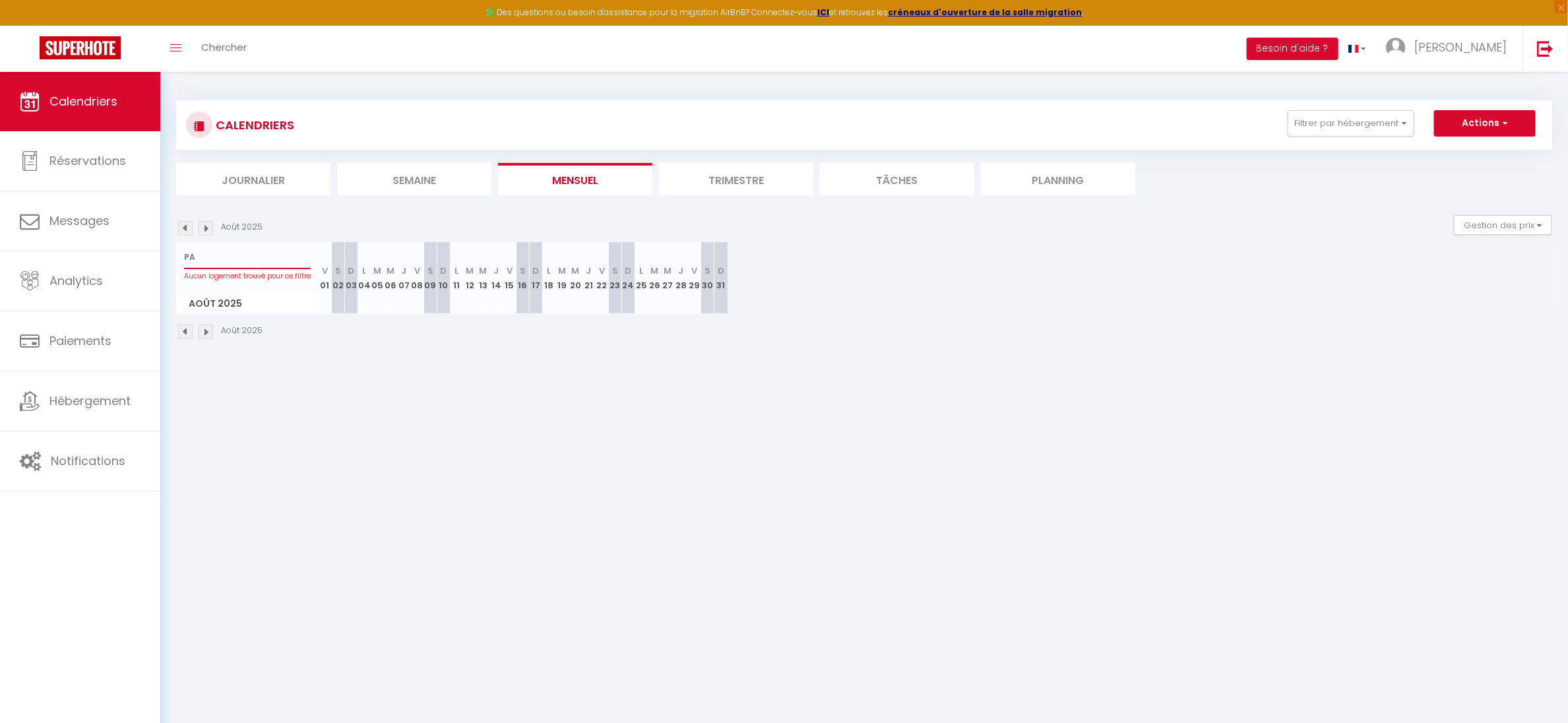
select select
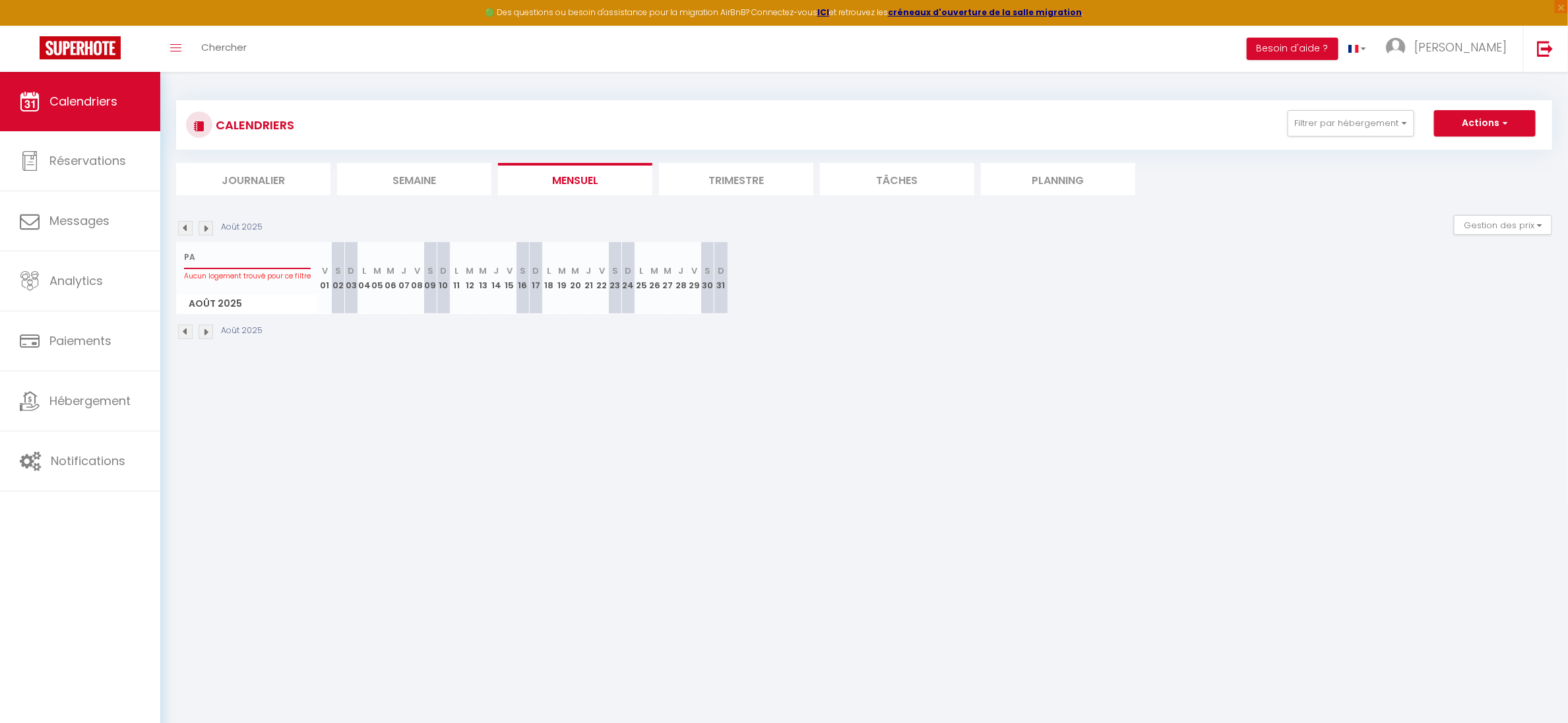
type input "PAL"
select select
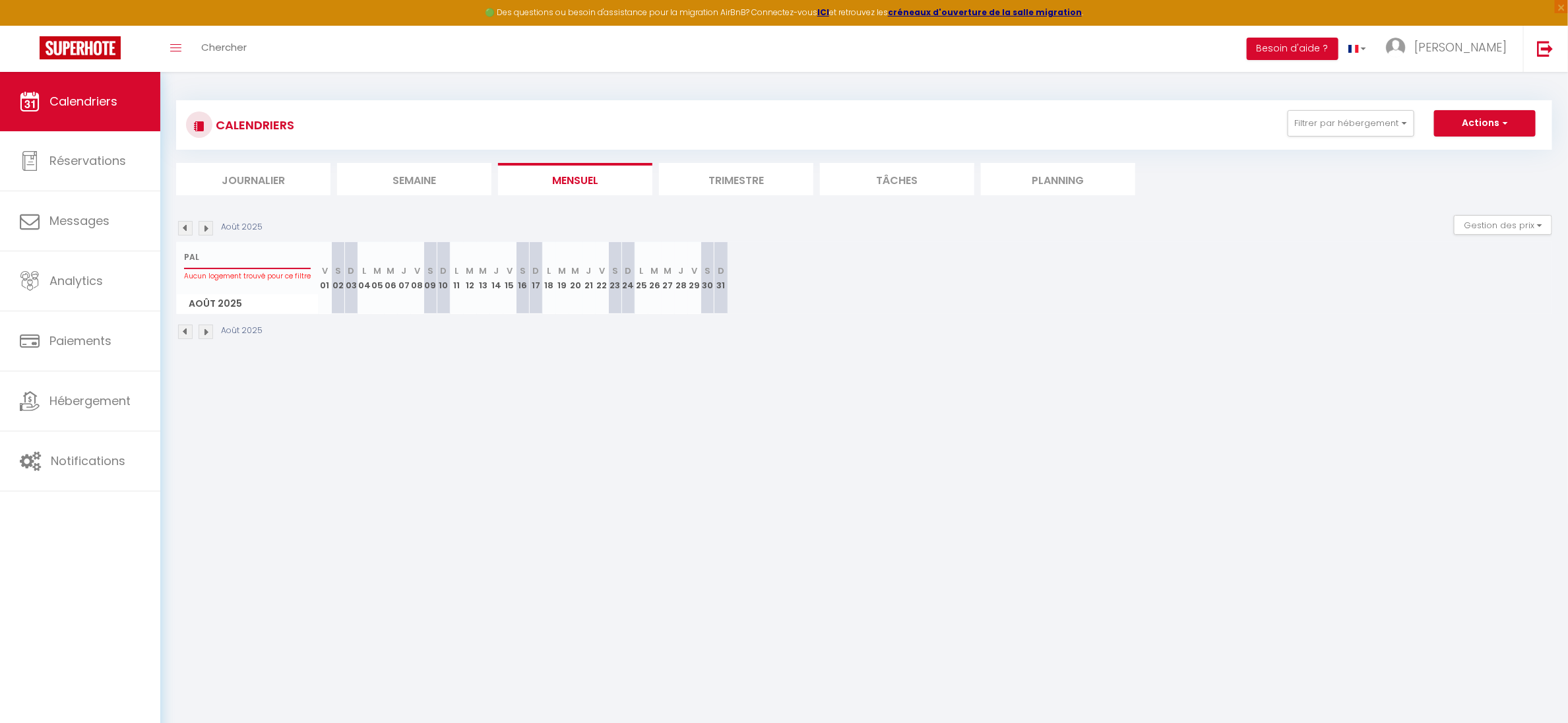
select select
type input "PALM"
select select
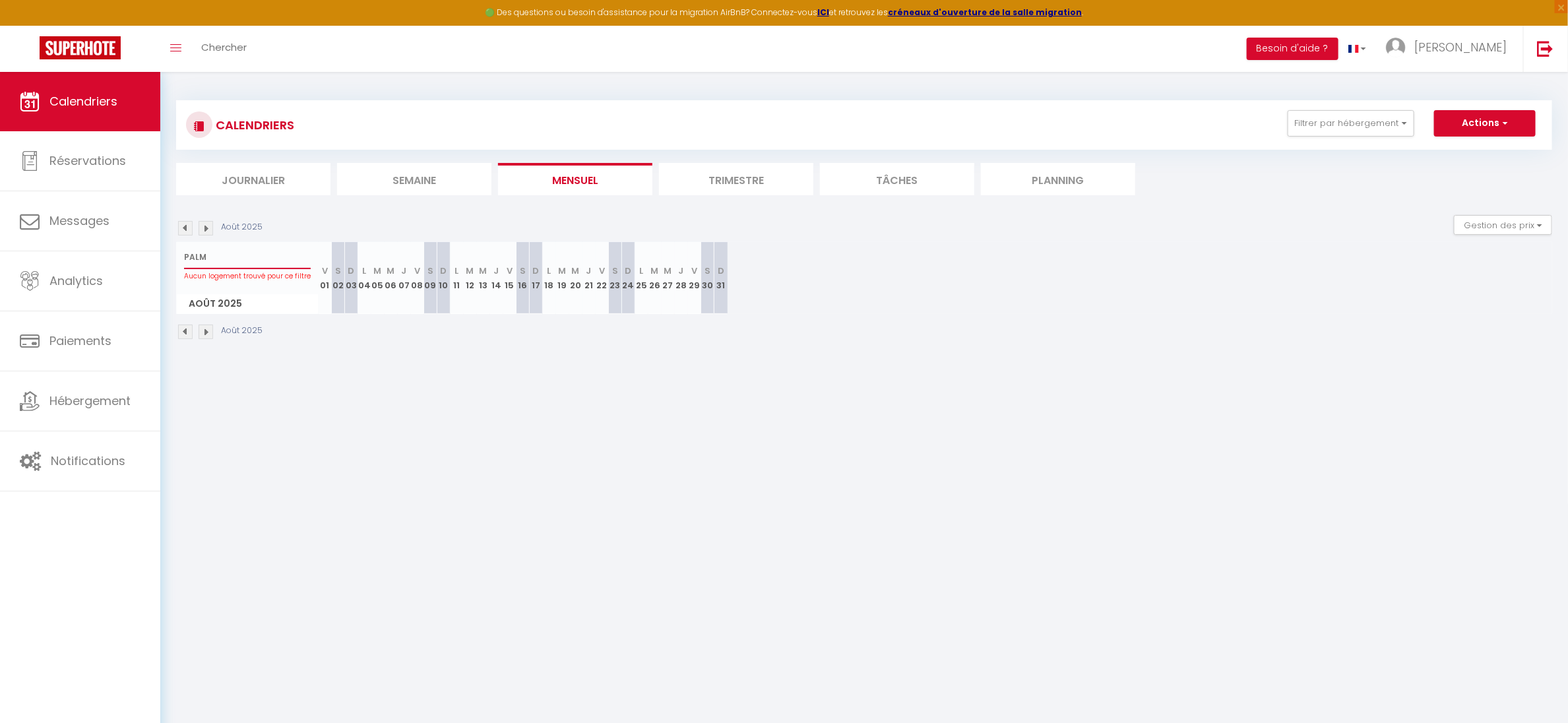
select select
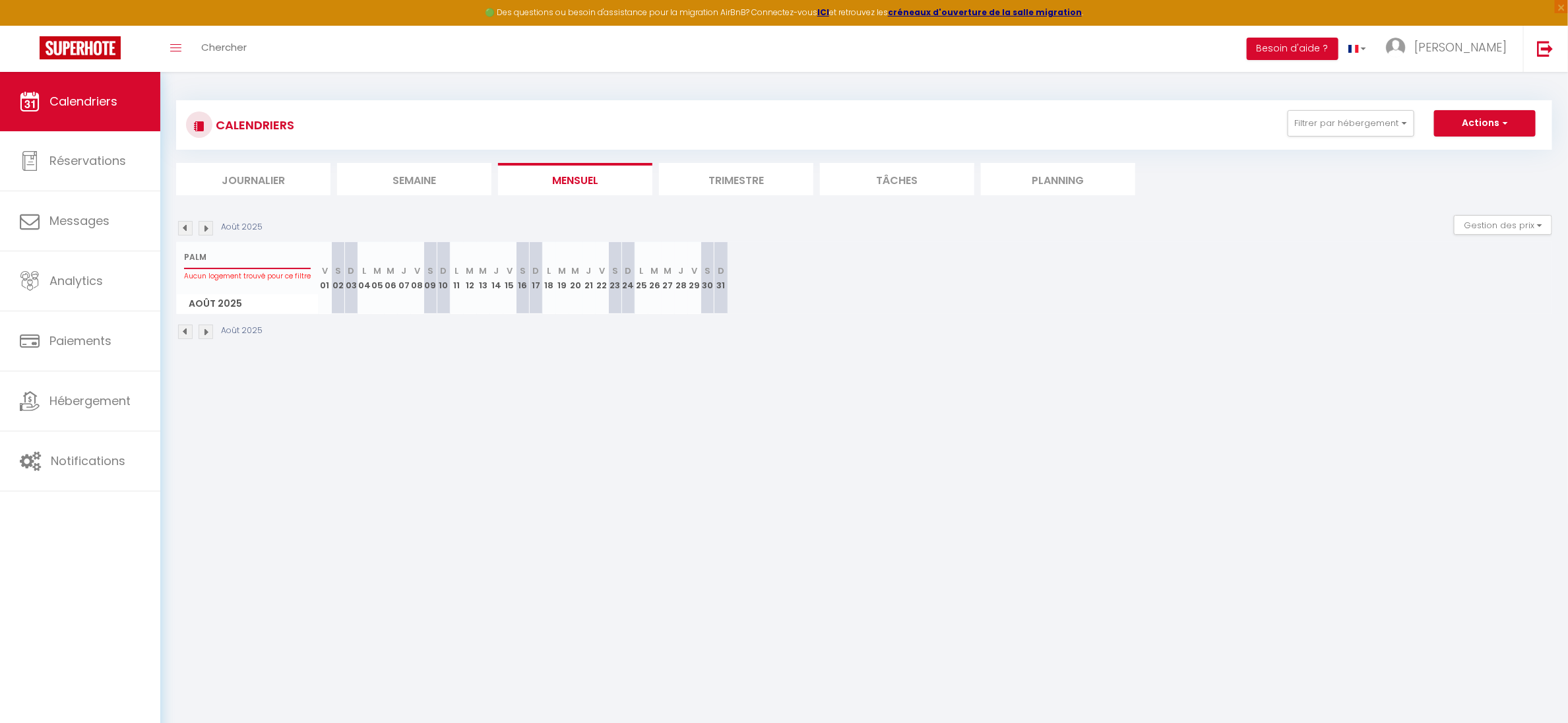
select select
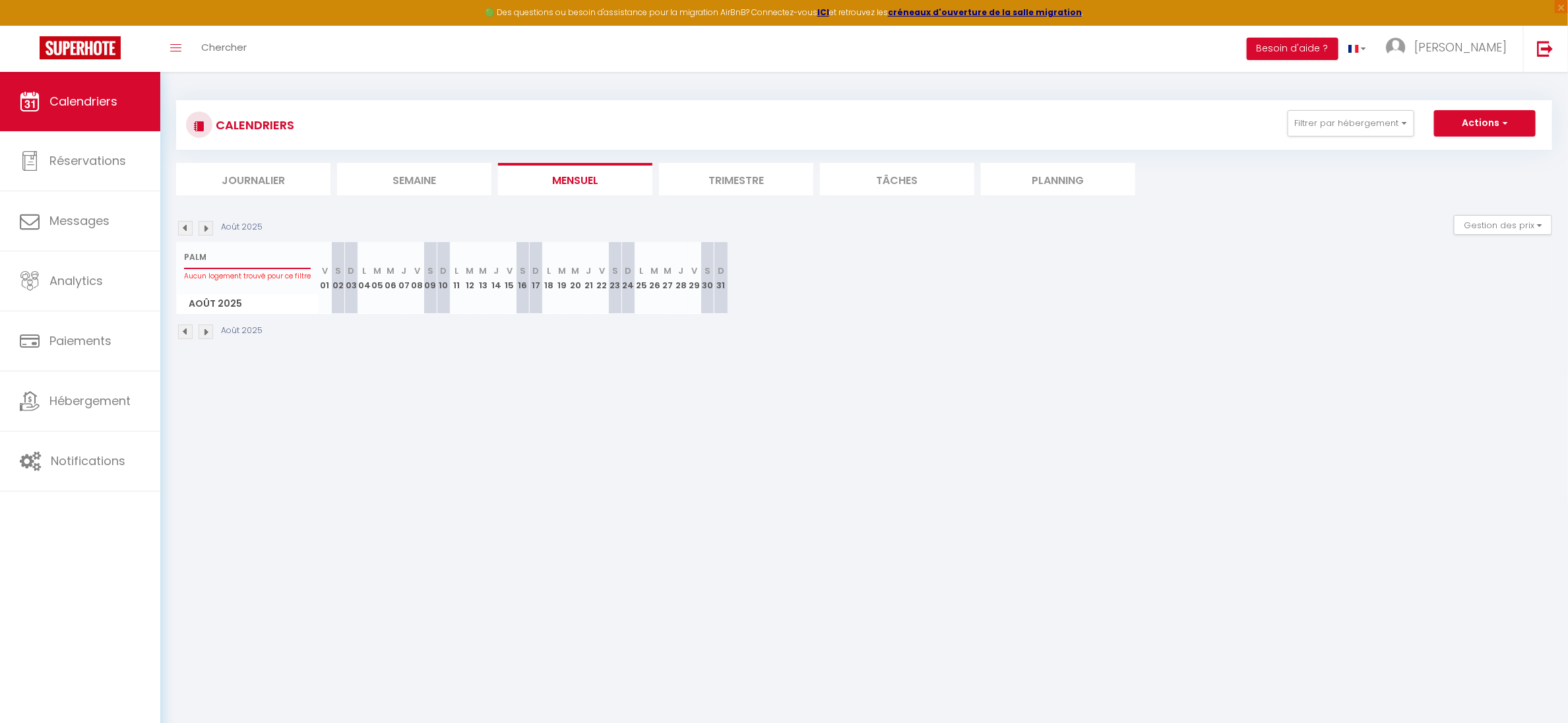
select select
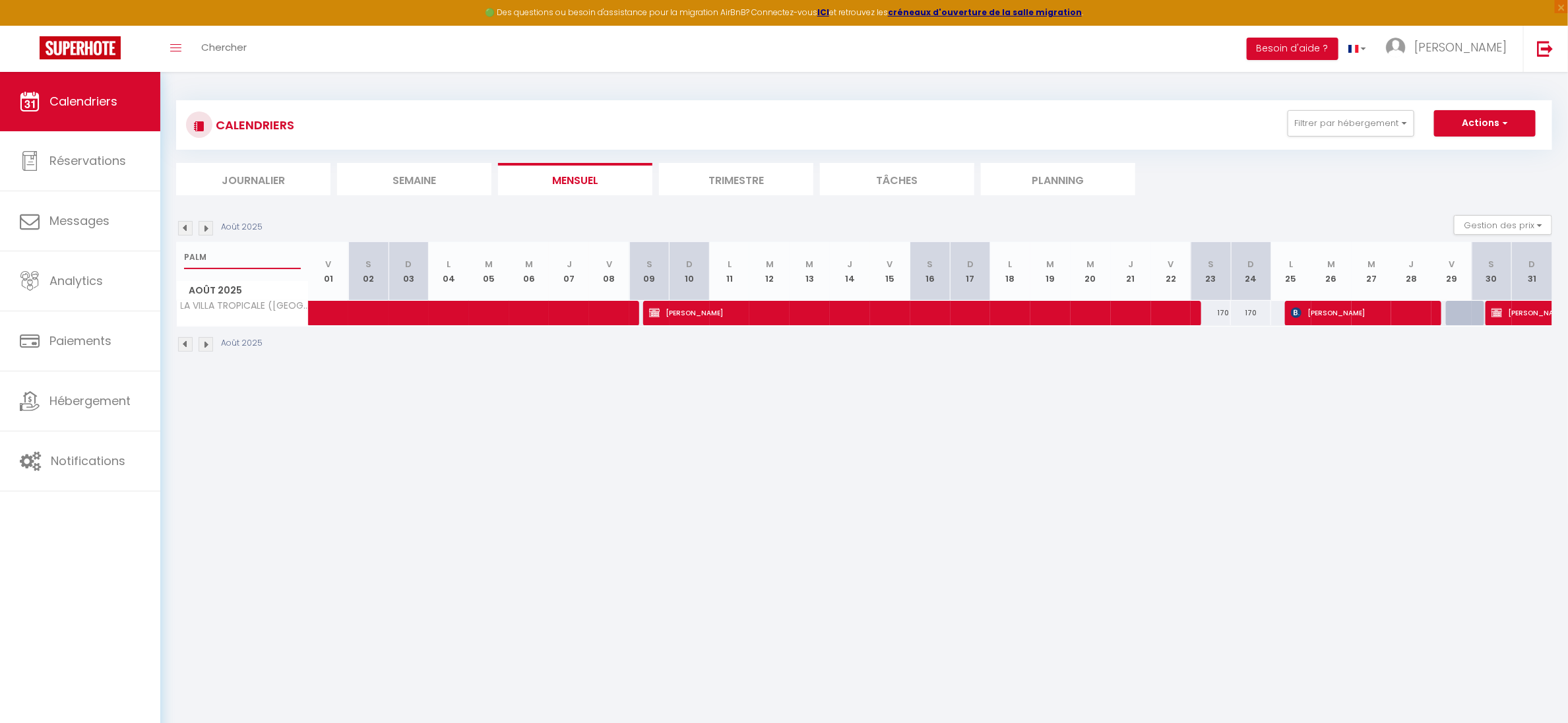
type input "PALM"
click at [704, 309] on span "[PERSON_NAME]" at bounding box center [918, 313] width 537 height 25
select select "OK"
select select "1"
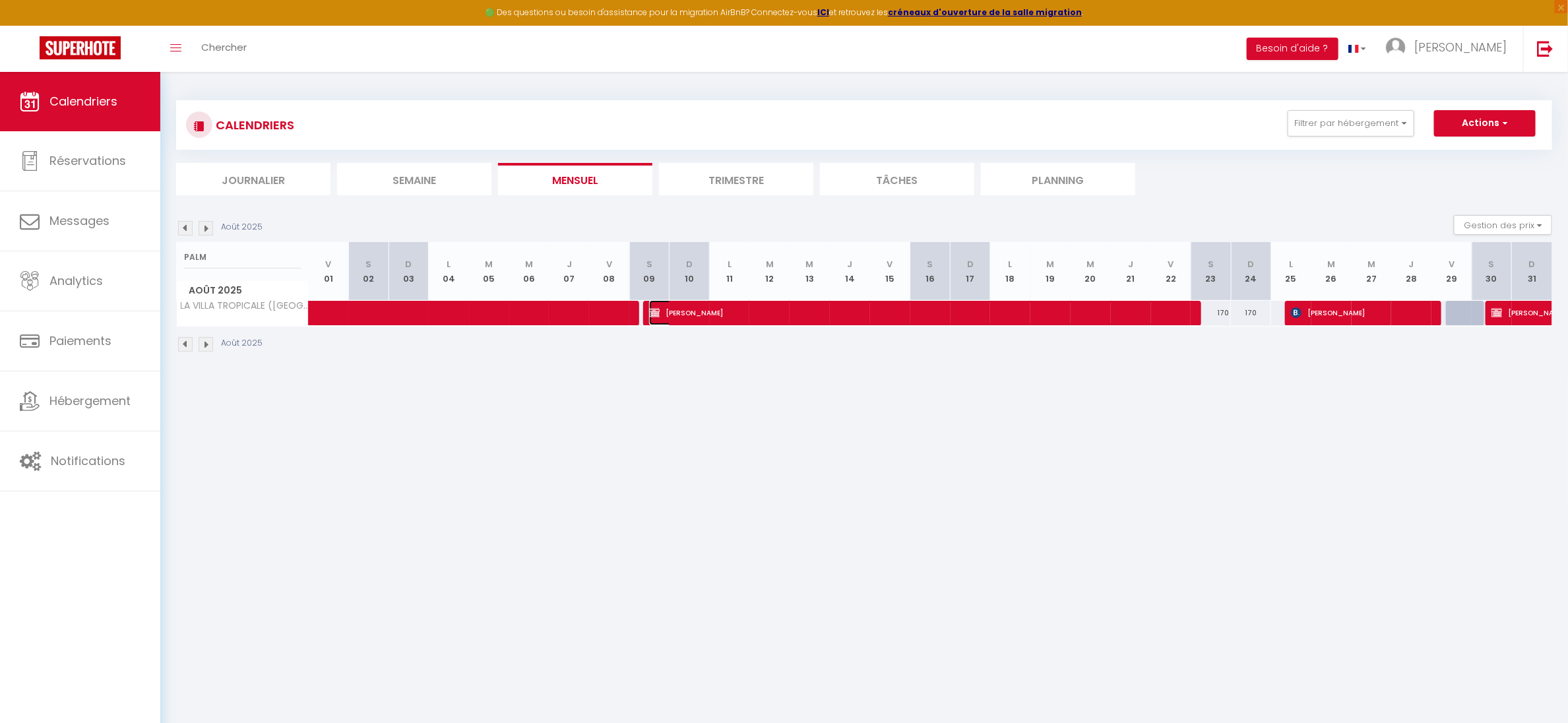
select select "0"
select select "1"
select select
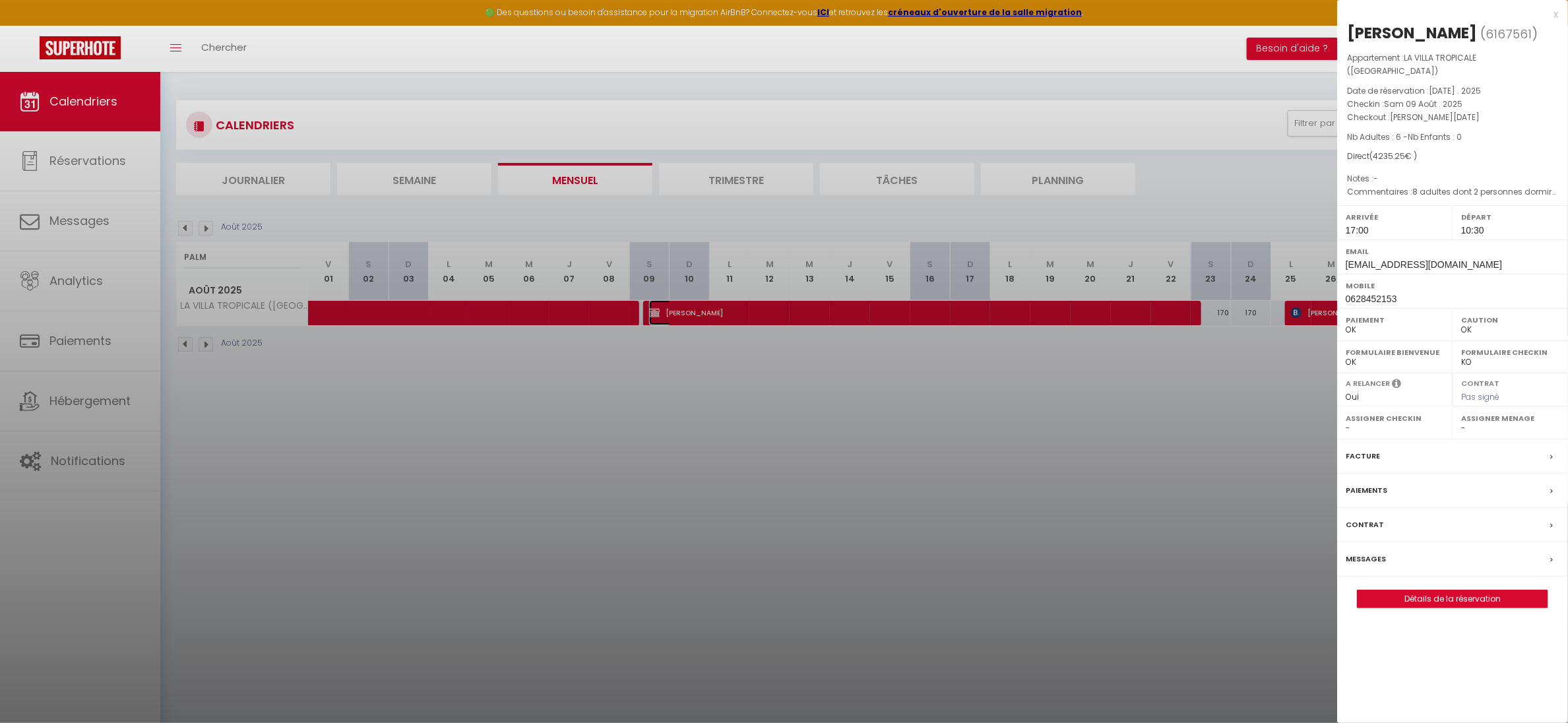
select select "41372"
drag, startPoint x: 1429, startPoint y: 254, endPoint x: 1343, endPoint y: 242, distance: 86.8
click at [1343, 242] on div "Email [EMAIL_ADDRESS][DOMAIN_NAME]" at bounding box center [1453, 256] width 231 height 34
click at [1408, 239] on div "Email [EMAIL_ADDRESS][DOMAIN_NAME]" at bounding box center [1453, 256] width 231 height 34
click at [1450, 592] on link "Détails de la réservation" at bounding box center [1452, 598] width 190 height 17
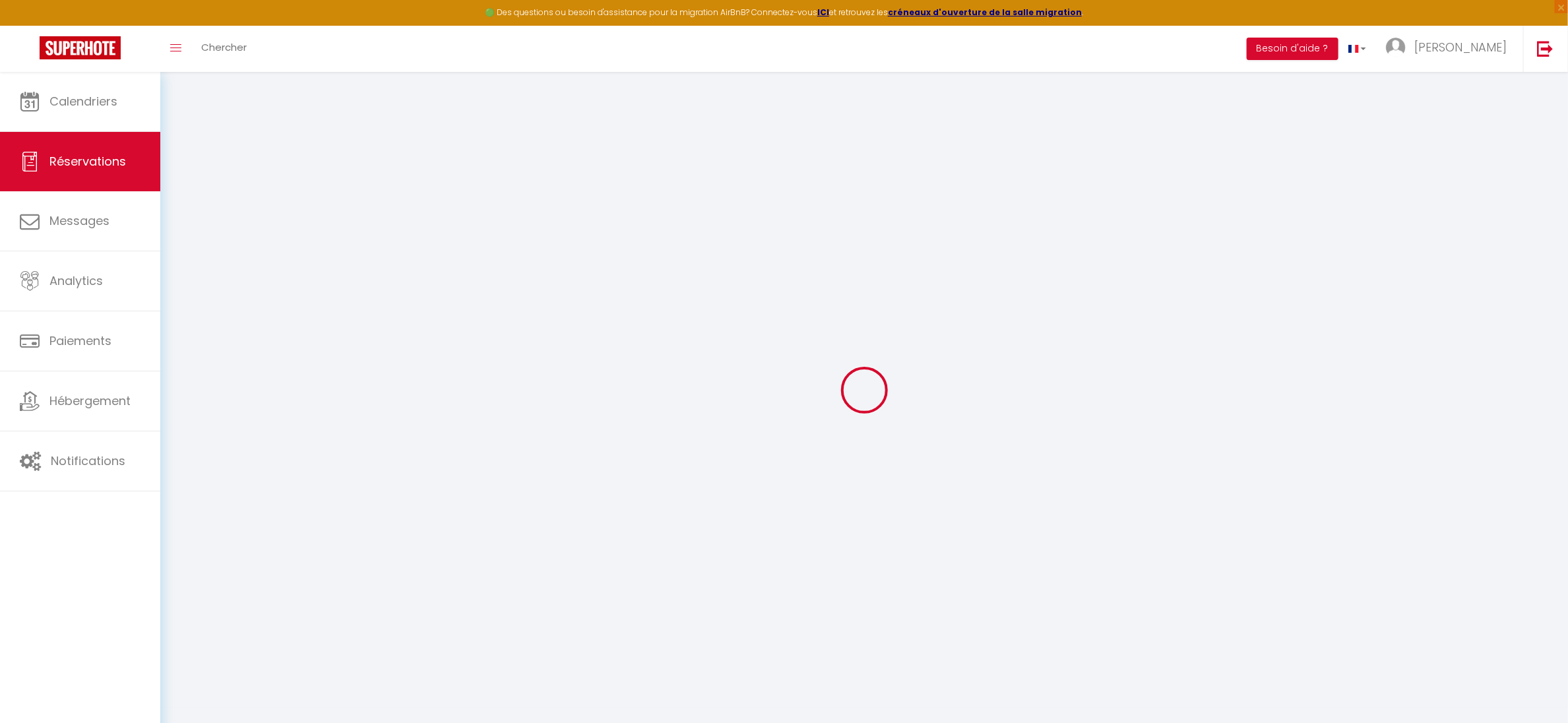
select select
checkbox input "false"
select select
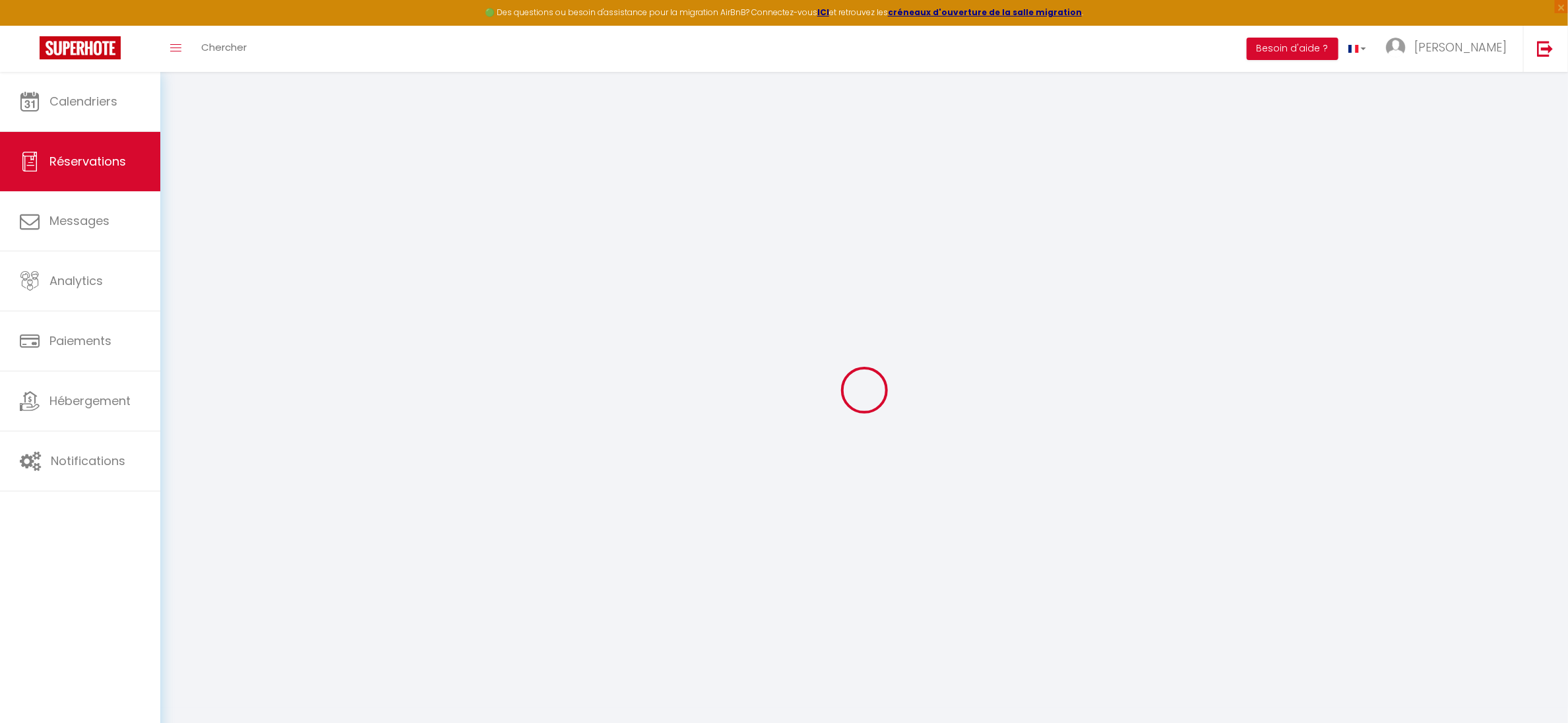
checkbox input "false"
type textarea "8 adultes dont 2 personnes dormiront sur un matelas gonflable sur la mezzanine …"
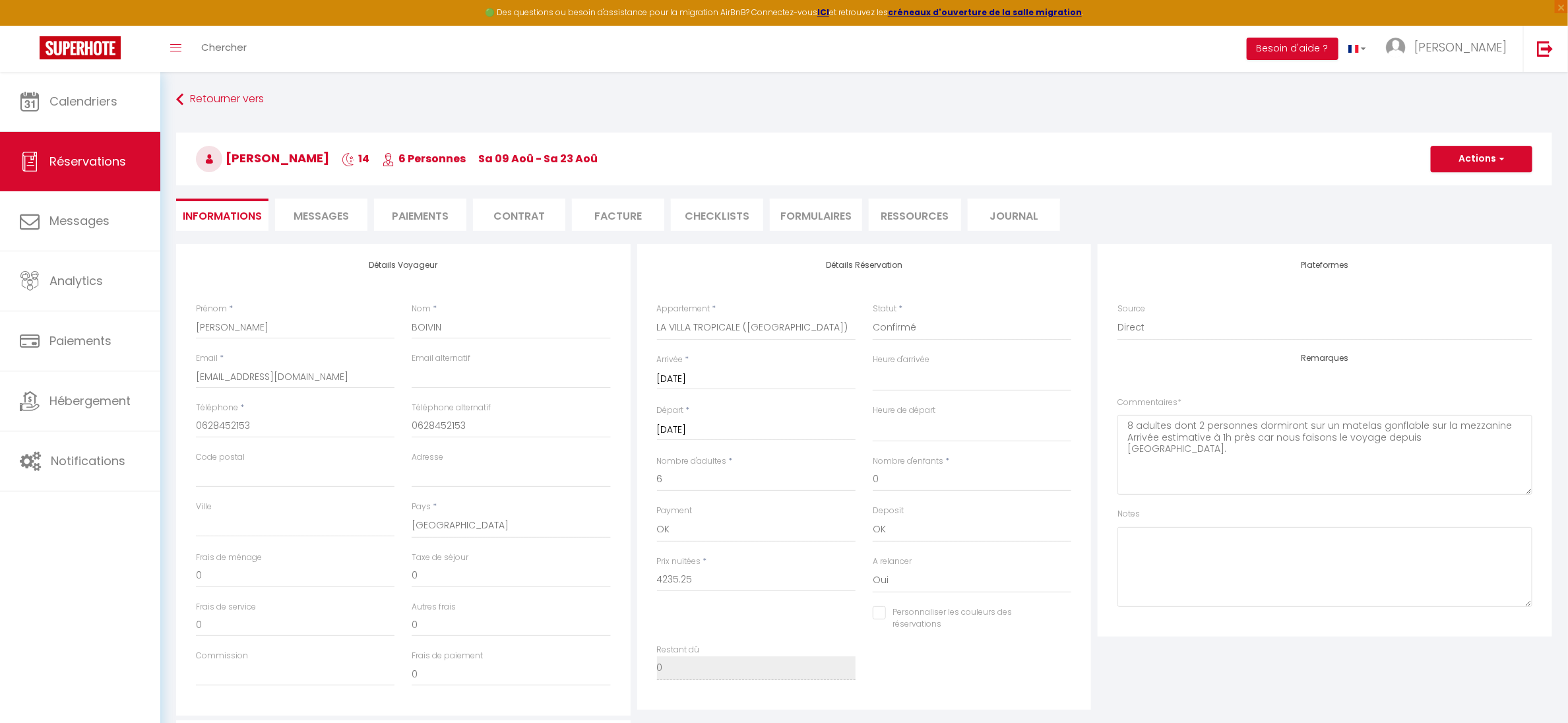
select select
checkbox input "false"
select select "17:00"
select select "10:30"
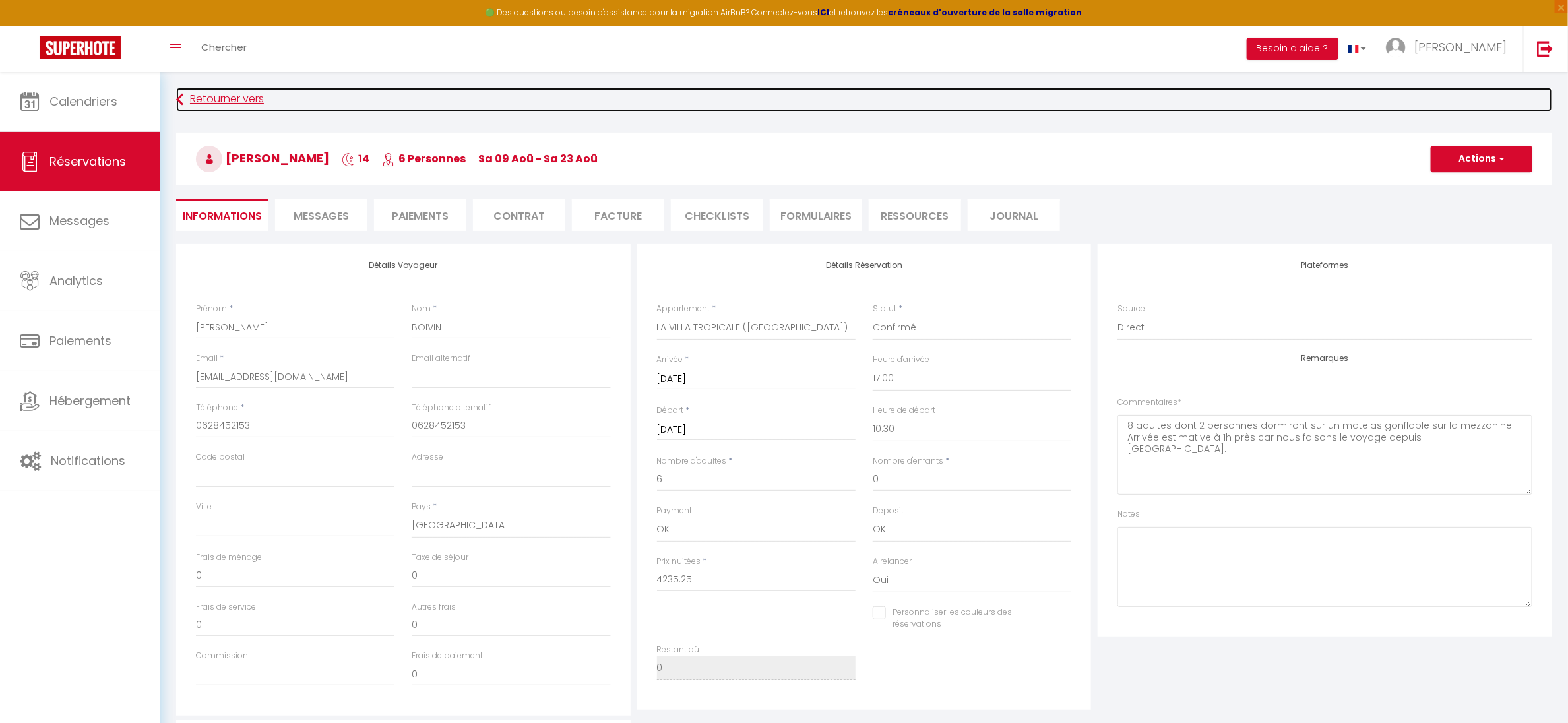
click at [220, 99] on link "Retourner vers" at bounding box center [865, 99] width 1376 height 24
